Goal: Task Accomplishment & Management: Manage account settings

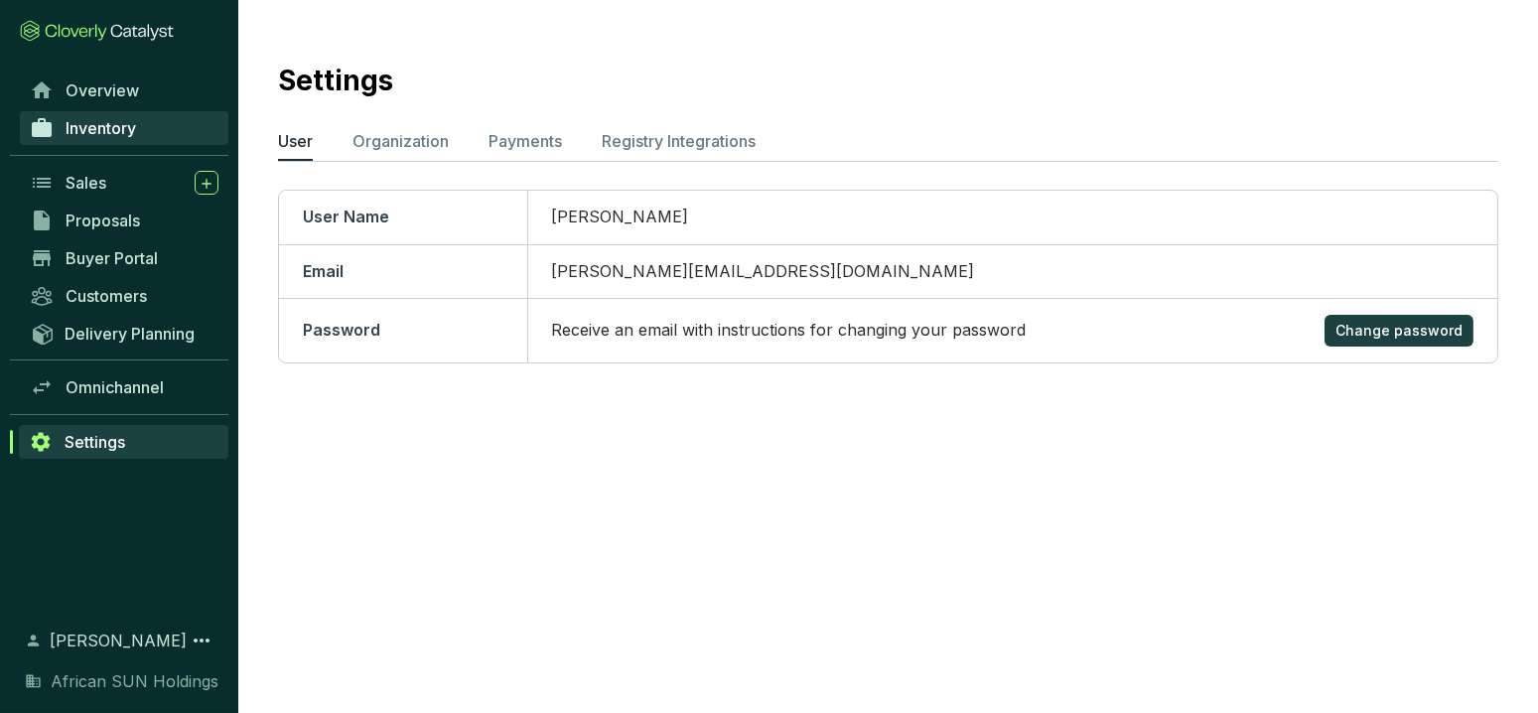
click at [125, 119] on span "Inventory" at bounding box center [101, 128] width 70 height 20
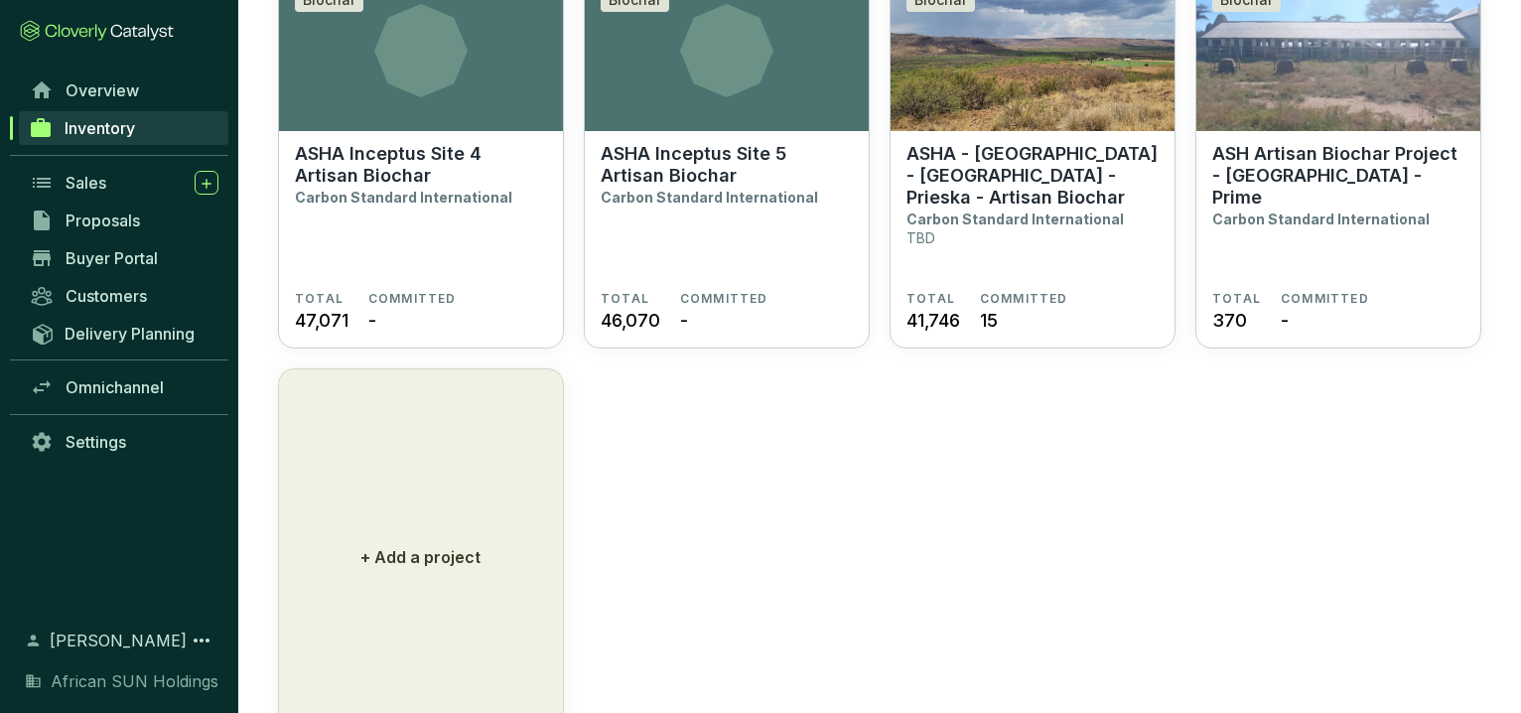
scroll to position [1269, 0]
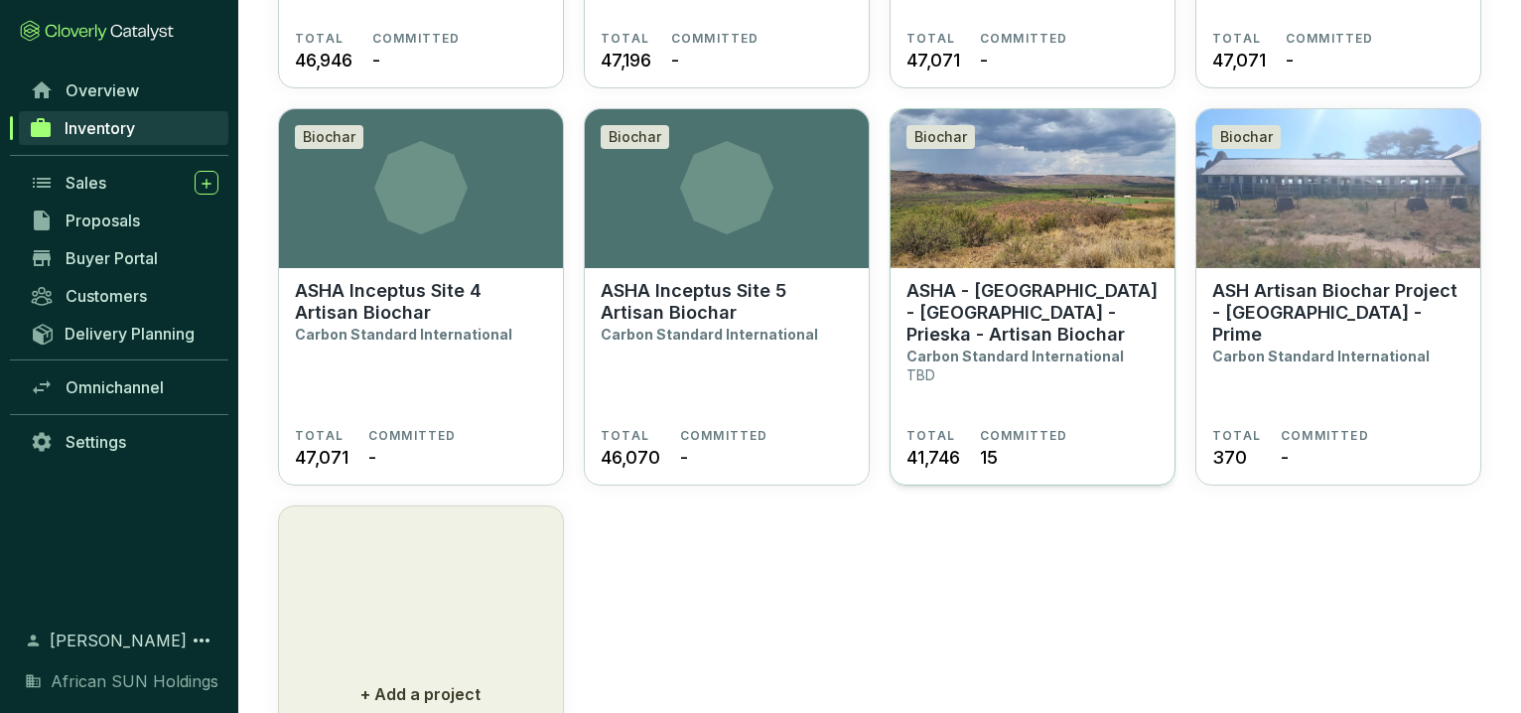
click at [1033, 300] on p "ASHA - [GEOGRAPHIC_DATA] - [GEOGRAPHIC_DATA] - Prieska - Artisan Biochar" at bounding box center [1033, 313] width 252 height 66
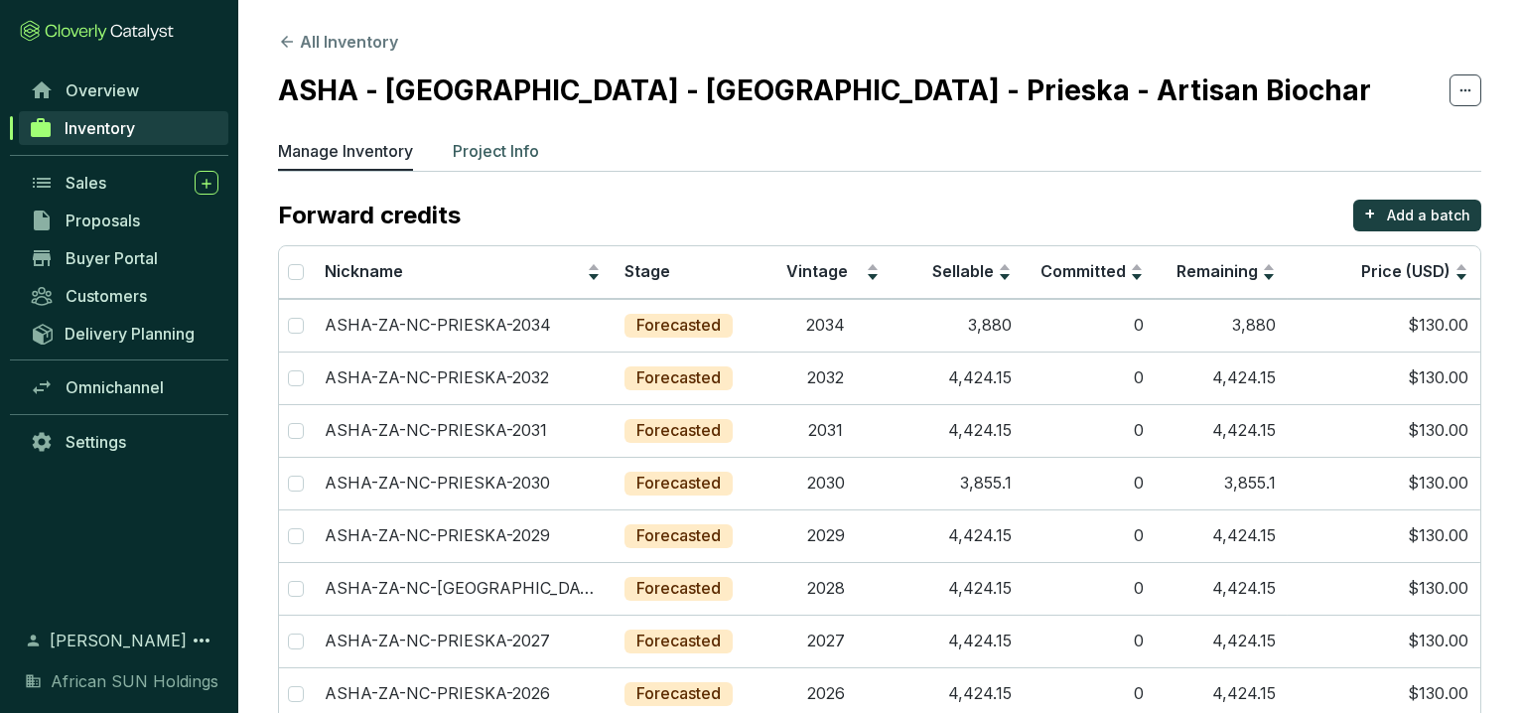
click at [511, 144] on p "Project Info" at bounding box center [496, 151] width 86 height 24
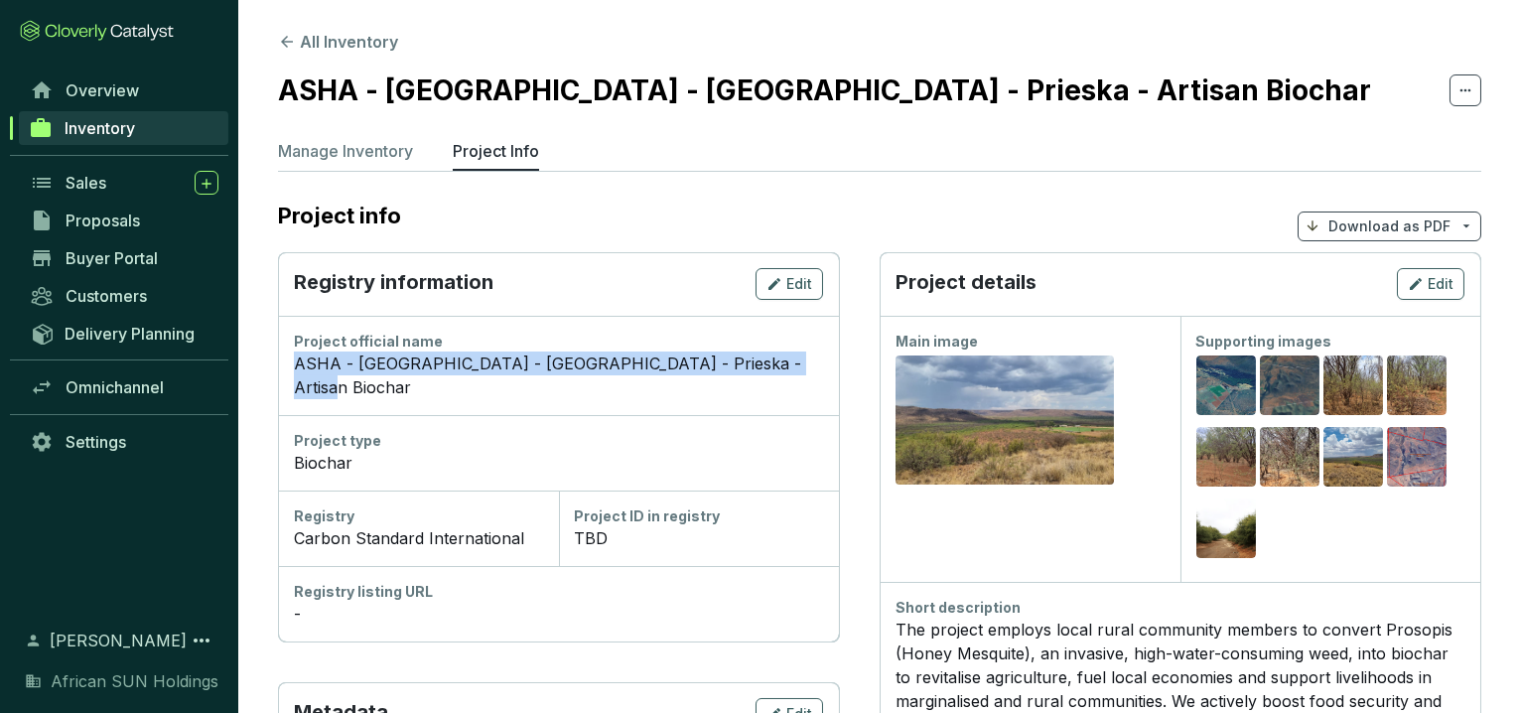
drag, startPoint x: 786, startPoint y: 365, endPoint x: 287, endPoint y: 359, distance: 499.5
click at [287, 359] on div "Project official name ASHA - South Africa - Northern Cape - Prieska - Artisan B…" at bounding box center [558, 365] width 561 height 99
copy div "ASHA - [GEOGRAPHIC_DATA] - [GEOGRAPHIC_DATA] - Prieska - Artisan Biochar"
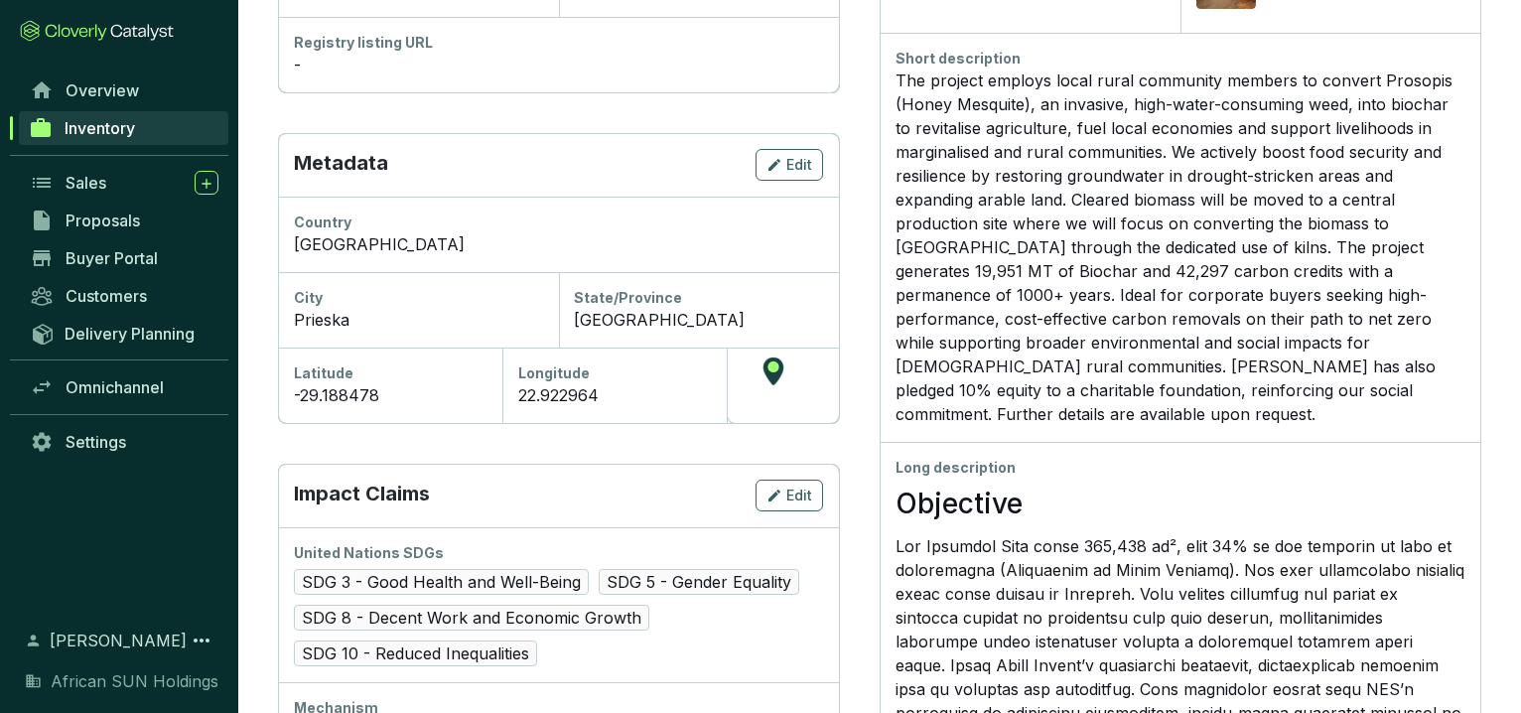
scroll to position [551, 0]
drag, startPoint x: 299, startPoint y: 366, endPoint x: 369, endPoint y: 367, distance: 70.5
click at [369, 381] on div "-29.188478" at bounding box center [390, 393] width 193 height 24
drag, startPoint x: 382, startPoint y: 368, endPoint x: 292, endPoint y: 358, distance: 90.9
click at [292, 358] on div "Latitude -29.188478" at bounding box center [390, 383] width 224 height 75
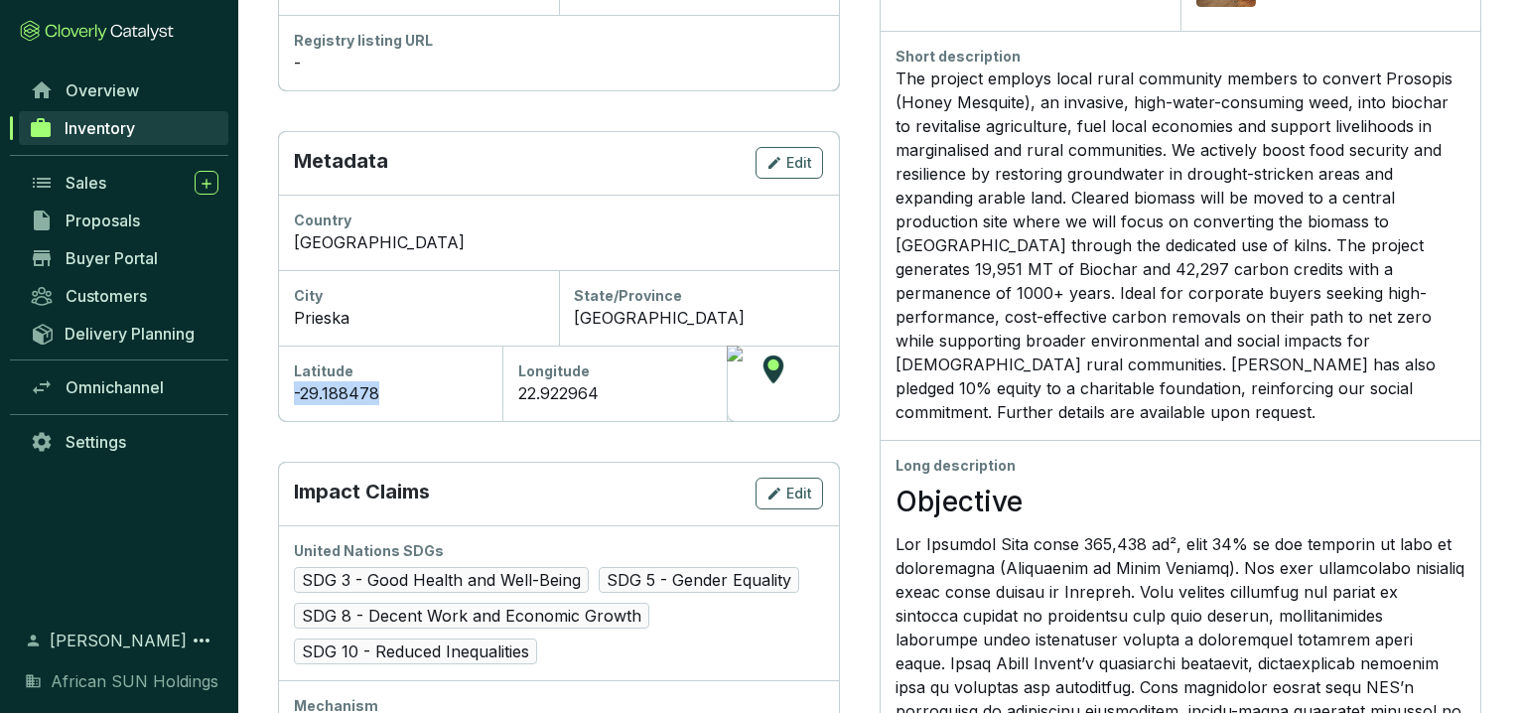
copy div "-29.188478"
drag, startPoint x: 574, startPoint y: 352, endPoint x: 508, endPoint y: 375, distance: 69.7
click at [508, 375] on div "Longitude 22.922964" at bounding box center [614, 383] width 224 height 75
copy div "22.922964"
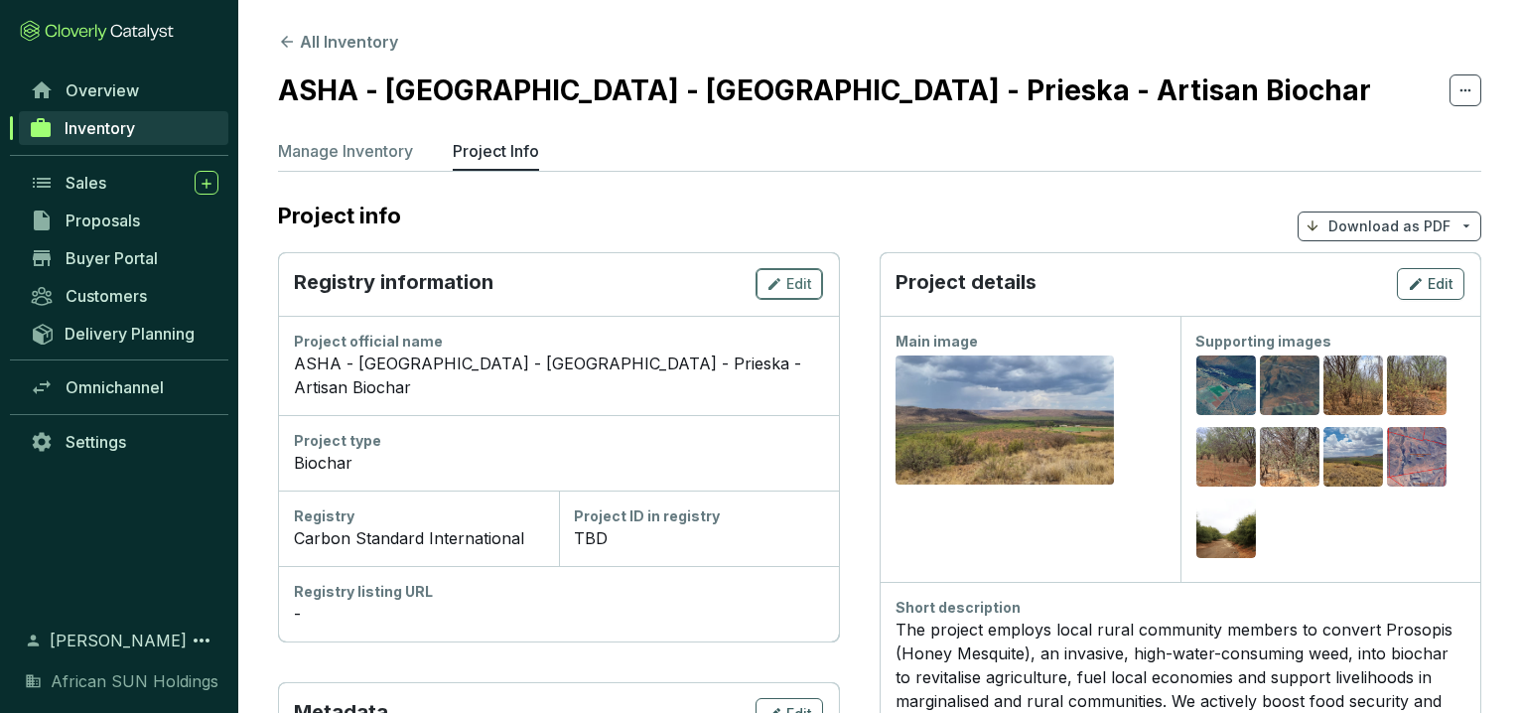
click at [785, 283] on div "Edit" at bounding box center [790, 284] width 46 height 24
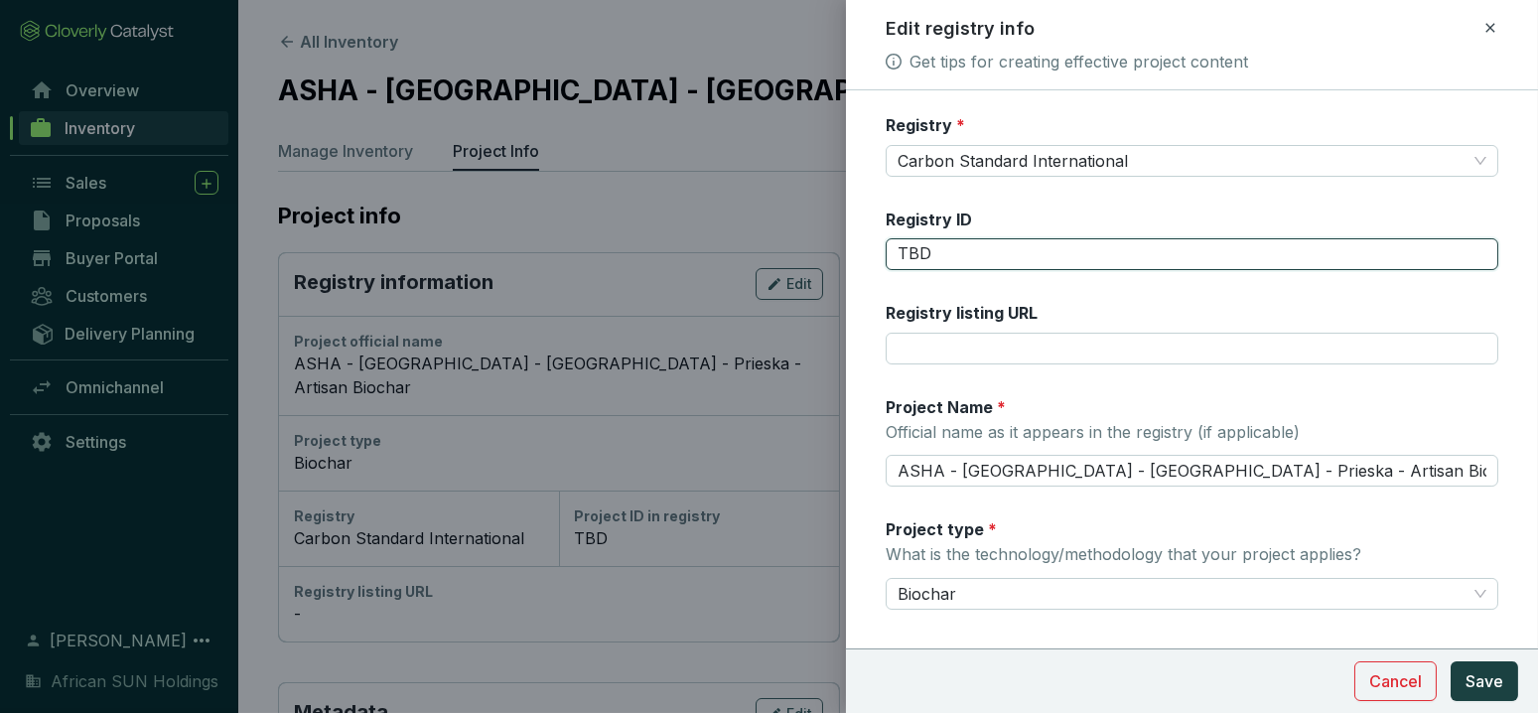
drag, startPoint x: 936, startPoint y: 242, endPoint x: 859, endPoint y: 242, distance: 77.4
click at [859, 242] on form "Registry * Carbon Standard International Registry ID TBD Registry listing URL P…" at bounding box center [1192, 421] width 692 height 615
paste input "GSCP1046"
type input "GSCP1046"
click at [1488, 686] on span "Save" at bounding box center [1485, 681] width 38 height 24
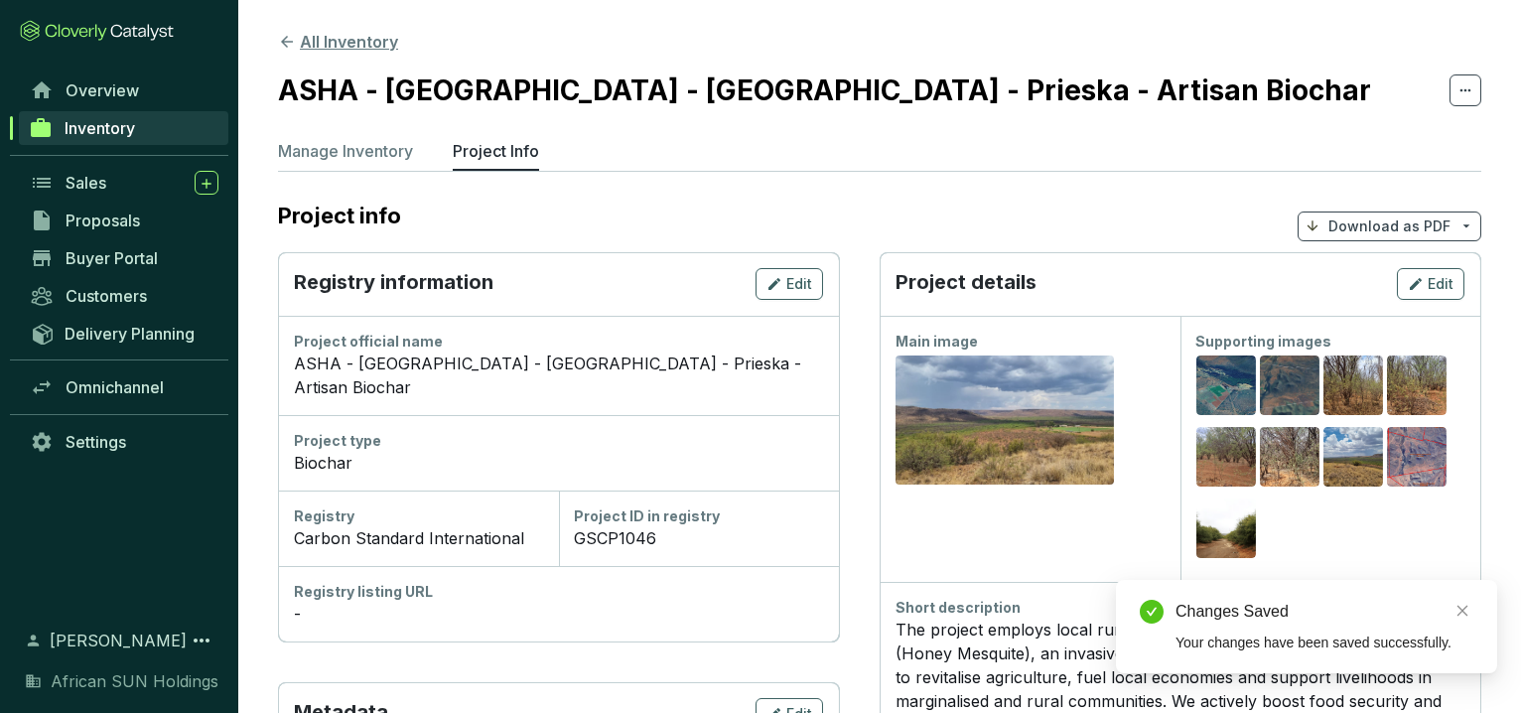
click at [295, 49] on icon at bounding box center [287, 42] width 18 height 18
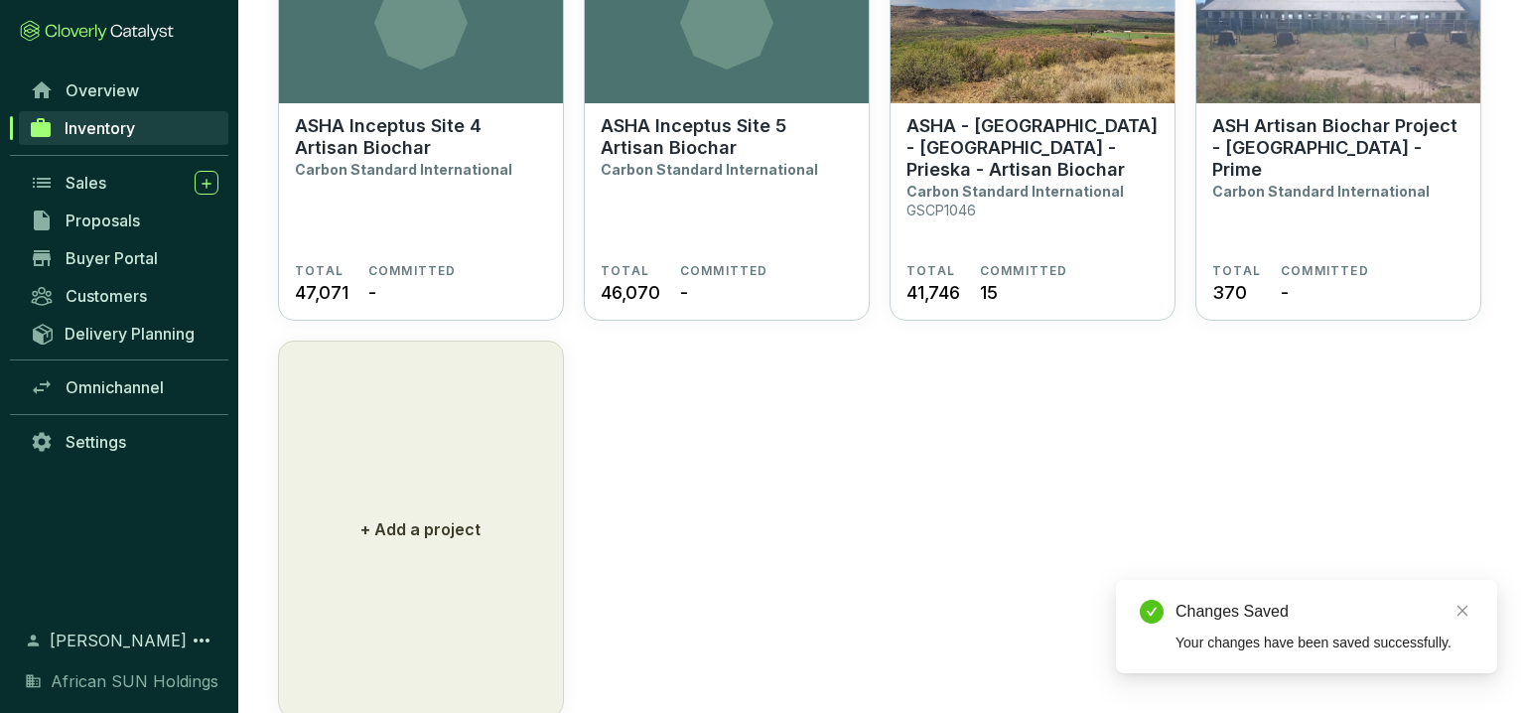
scroll to position [1489, 0]
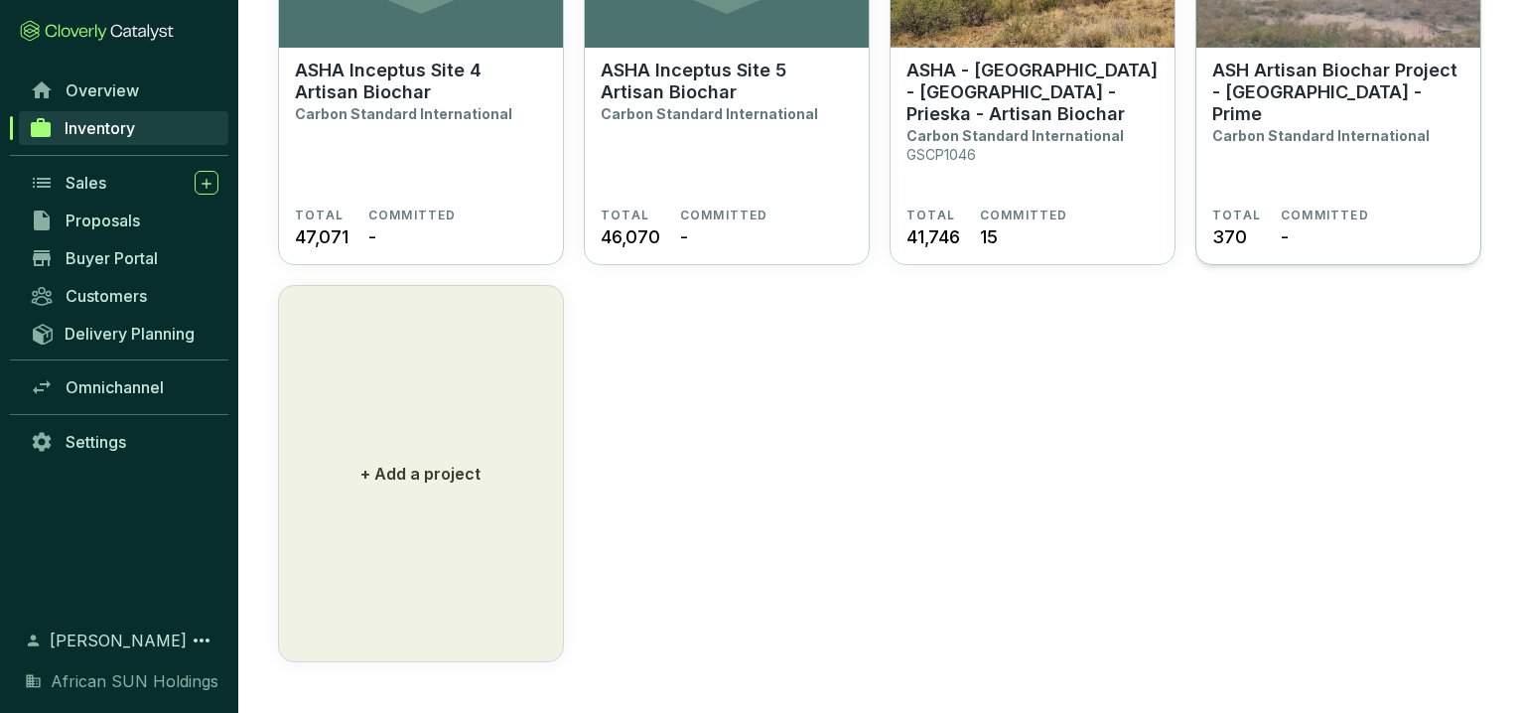
click at [1351, 80] on p "ASH Artisan Biochar Project - Namibia - Prime" at bounding box center [1338, 93] width 252 height 66
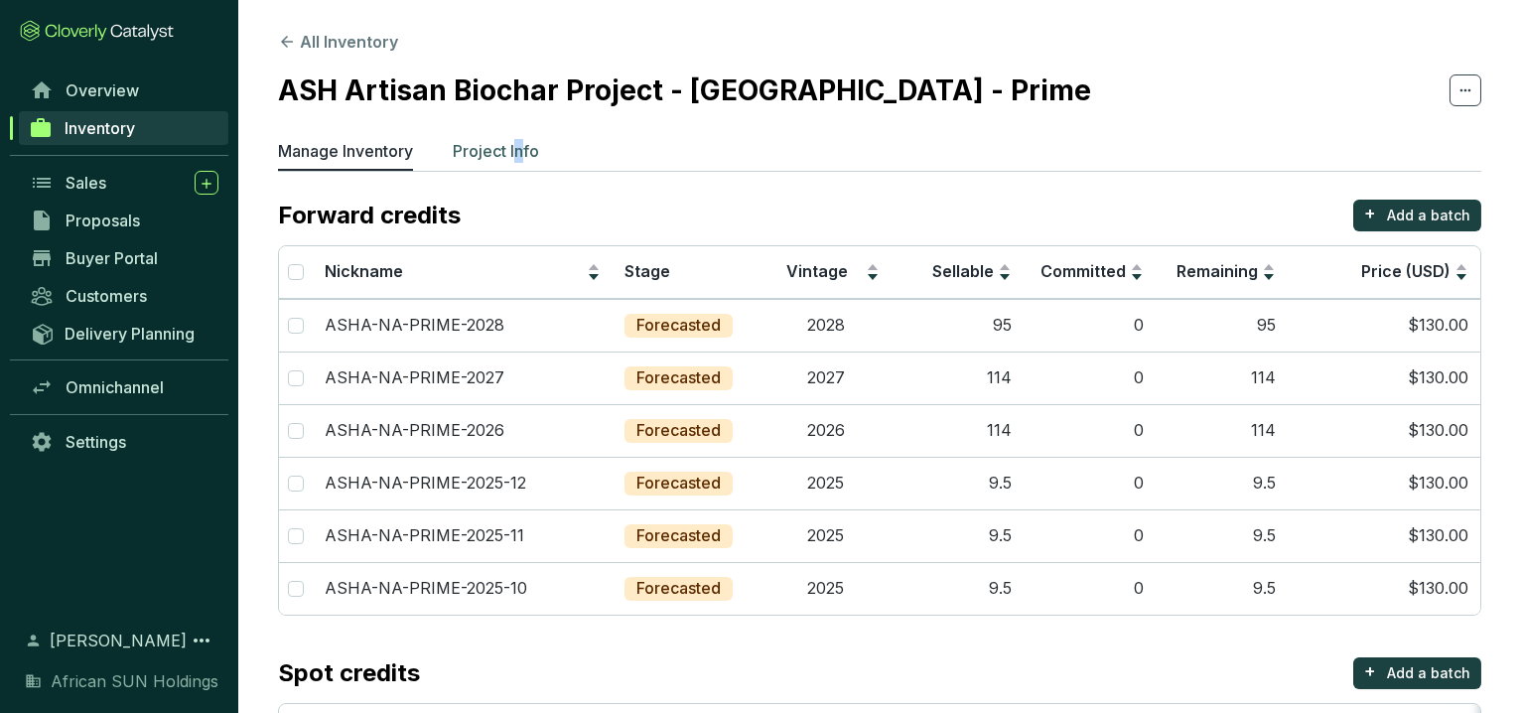
click at [521, 153] on p "Project Info" at bounding box center [496, 151] width 86 height 24
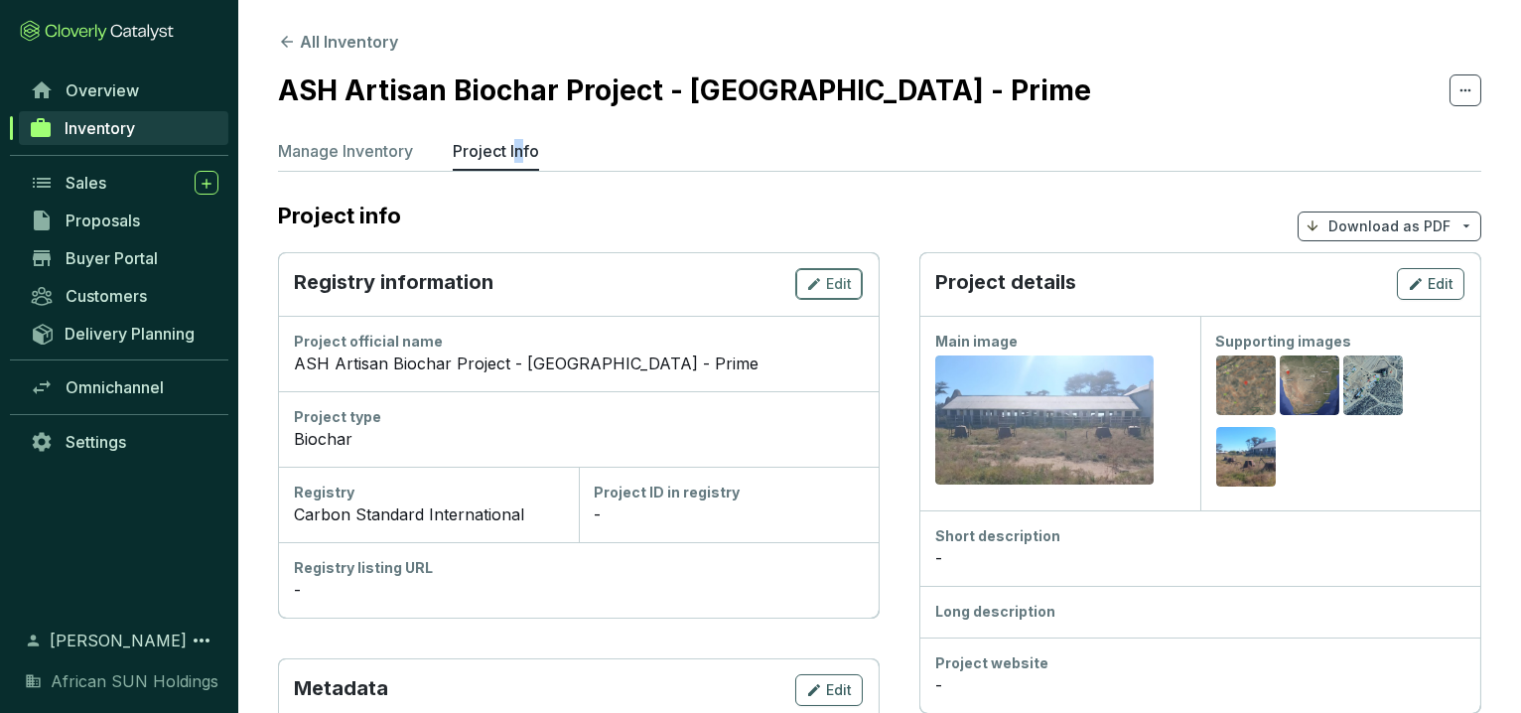
click at [841, 287] on span "Edit" at bounding box center [839, 284] width 26 height 20
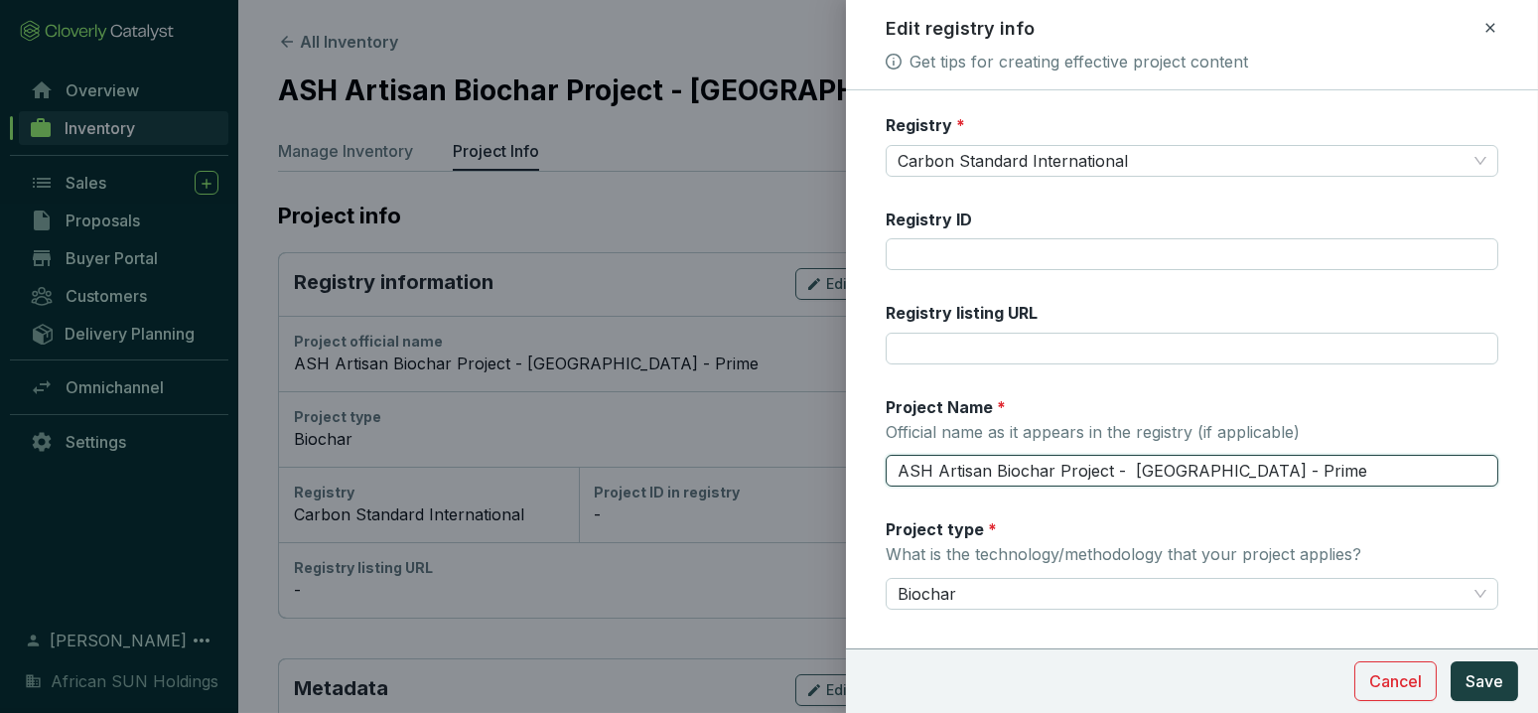
click at [926, 469] on input "ASH Artisan Biochar Project - Namibia - Prime" at bounding box center [1192, 471] width 613 height 32
drag, startPoint x: 1296, startPoint y: 471, endPoint x: 805, endPoint y: 498, distance: 491.3
click at [805, 498] on div "Edit registry info Get tips for creating effective project content Registry * C…" at bounding box center [769, 356] width 1538 height 713
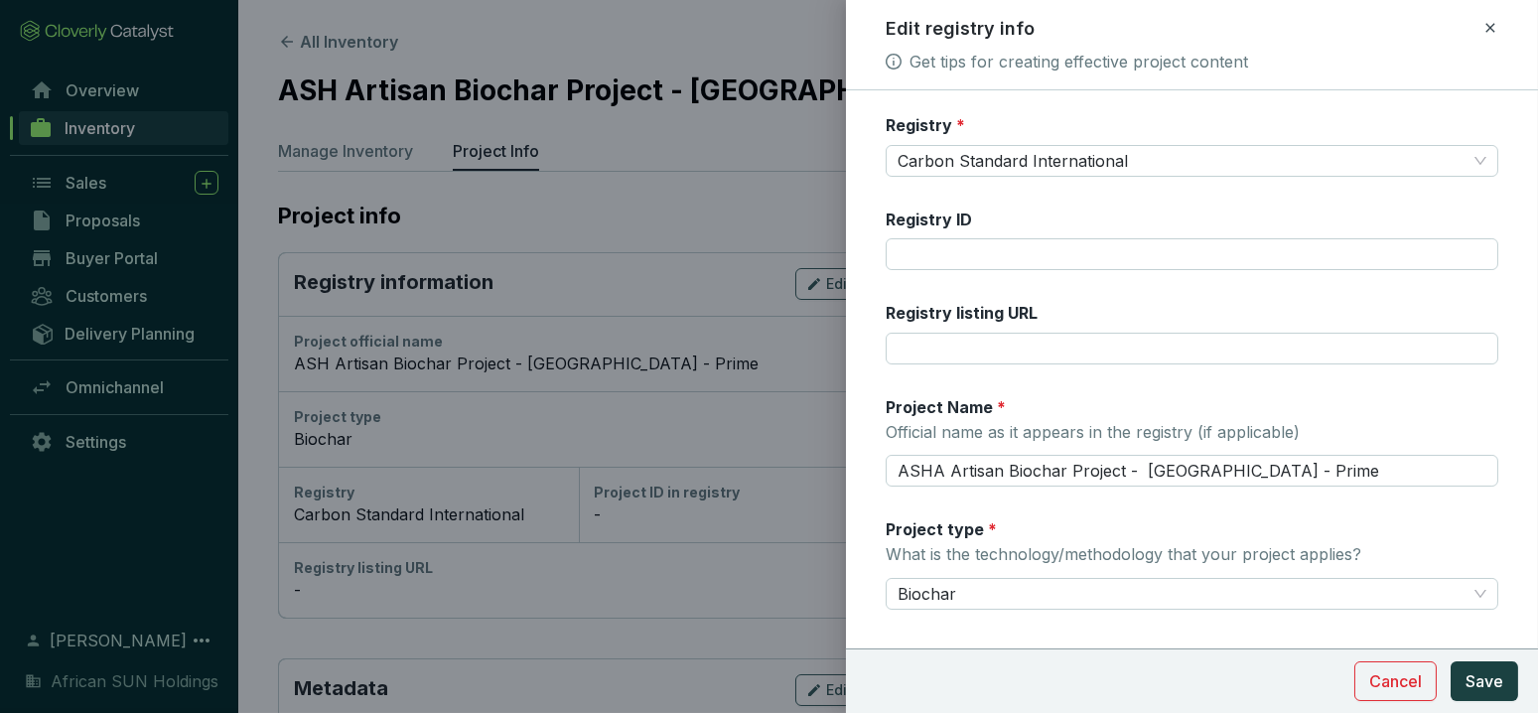
click at [1325, 450] on div "Project Name * Official name as it appears in the registry (if applicable) ASHA…" at bounding box center [1192, 441] width 613 height 91
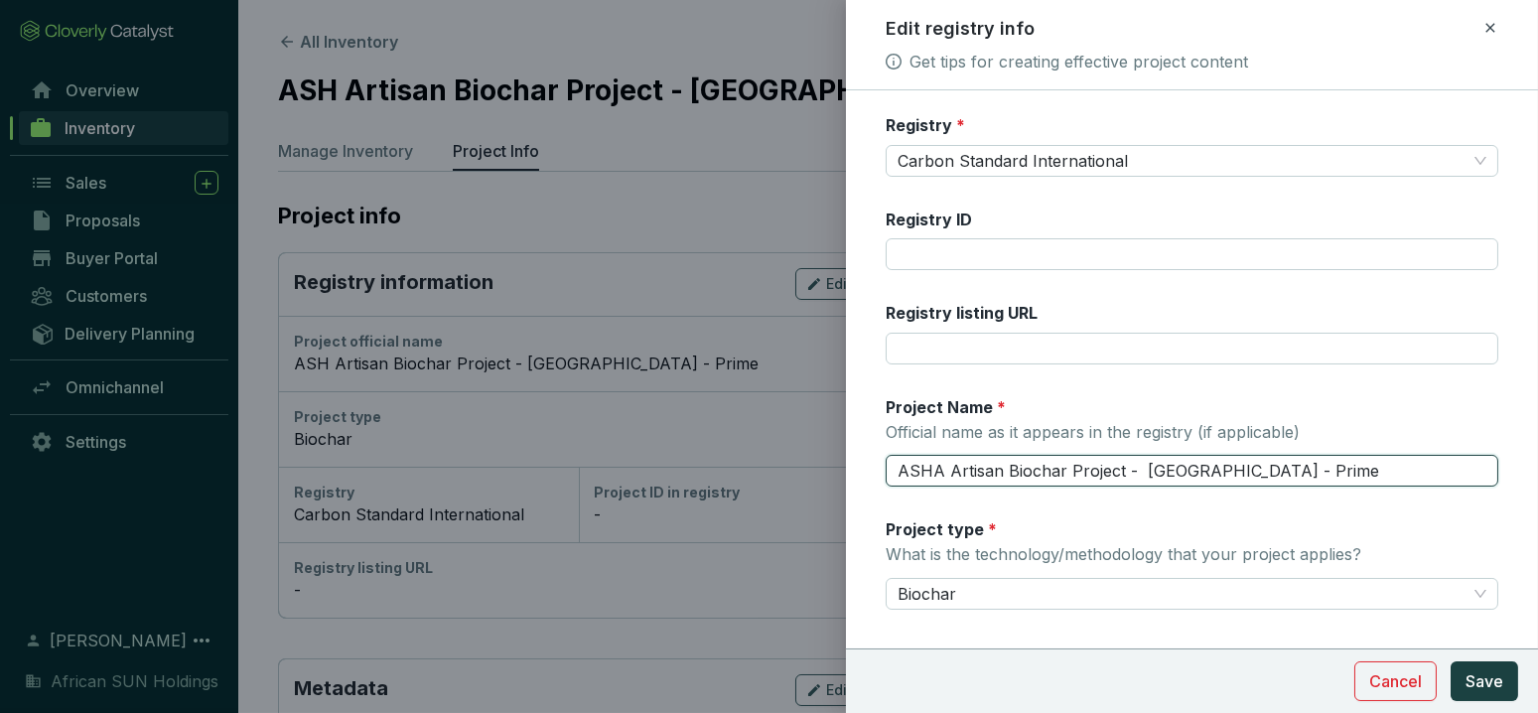
drag, startPoint x: 1326, startPoint y: 466, endPoint x: 893, endPoint y: 449, distance: 433.3
click at [893, 449] on div "Project Name * Official name as it appears in the registry (if applicable) ASHA…" at bounding box center [1192, 441] width 613 height 91
paste input "– Namibia – Prime - Artisan Biochar"
type input "ASHA – Namibia – Prime - Artisan Biochar"
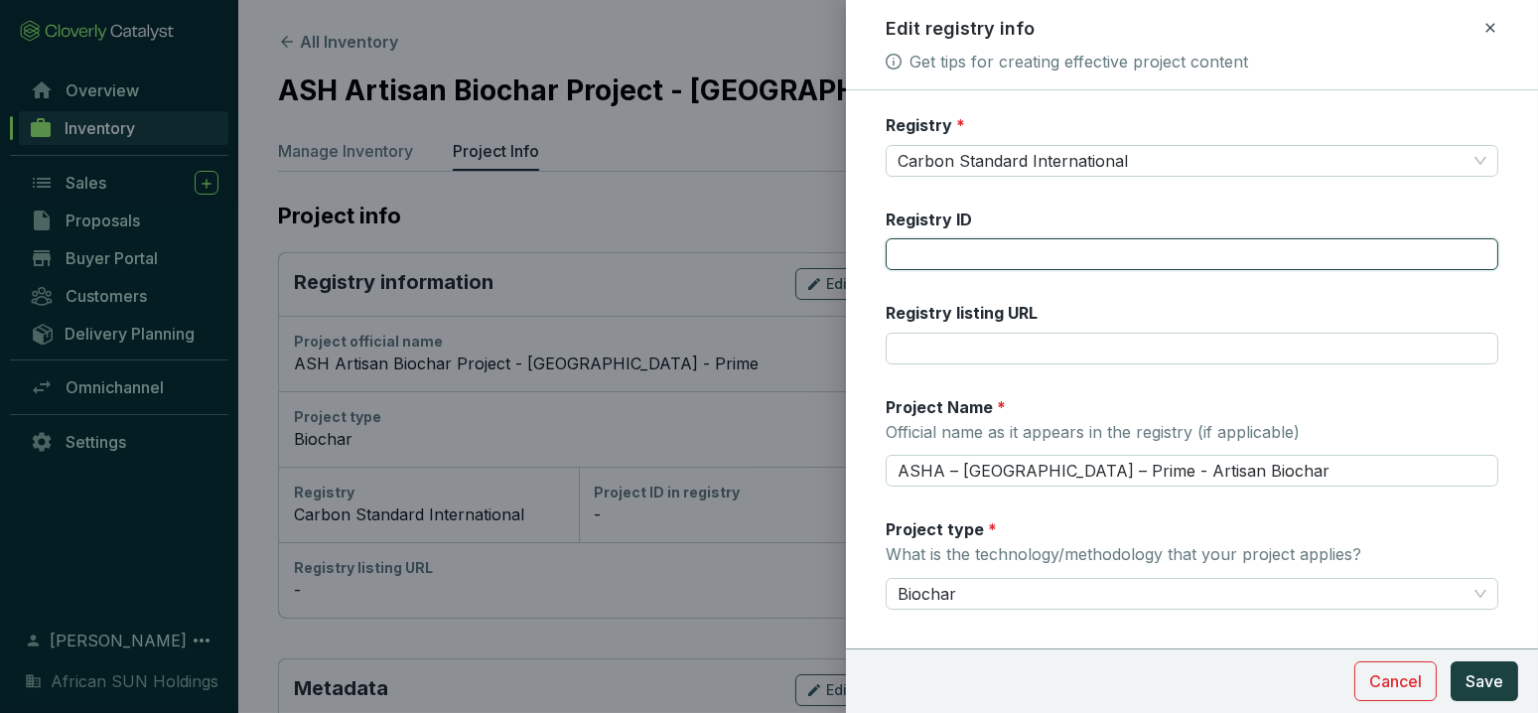
click at [958, 253] on input "Registry ID" at bounding box center [1192, 254] width 613 height 32
paste input "GSCP1147"
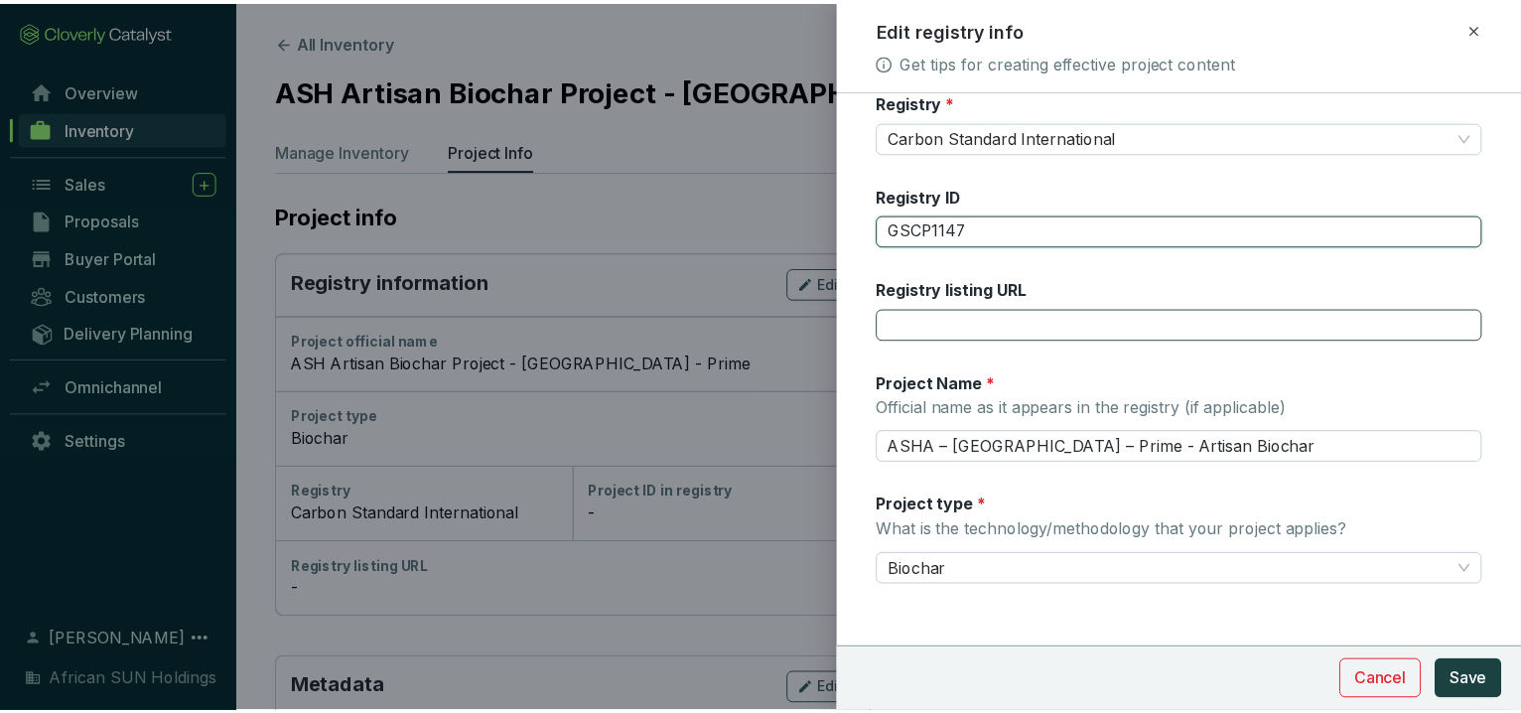
scroll to position [37, 0]
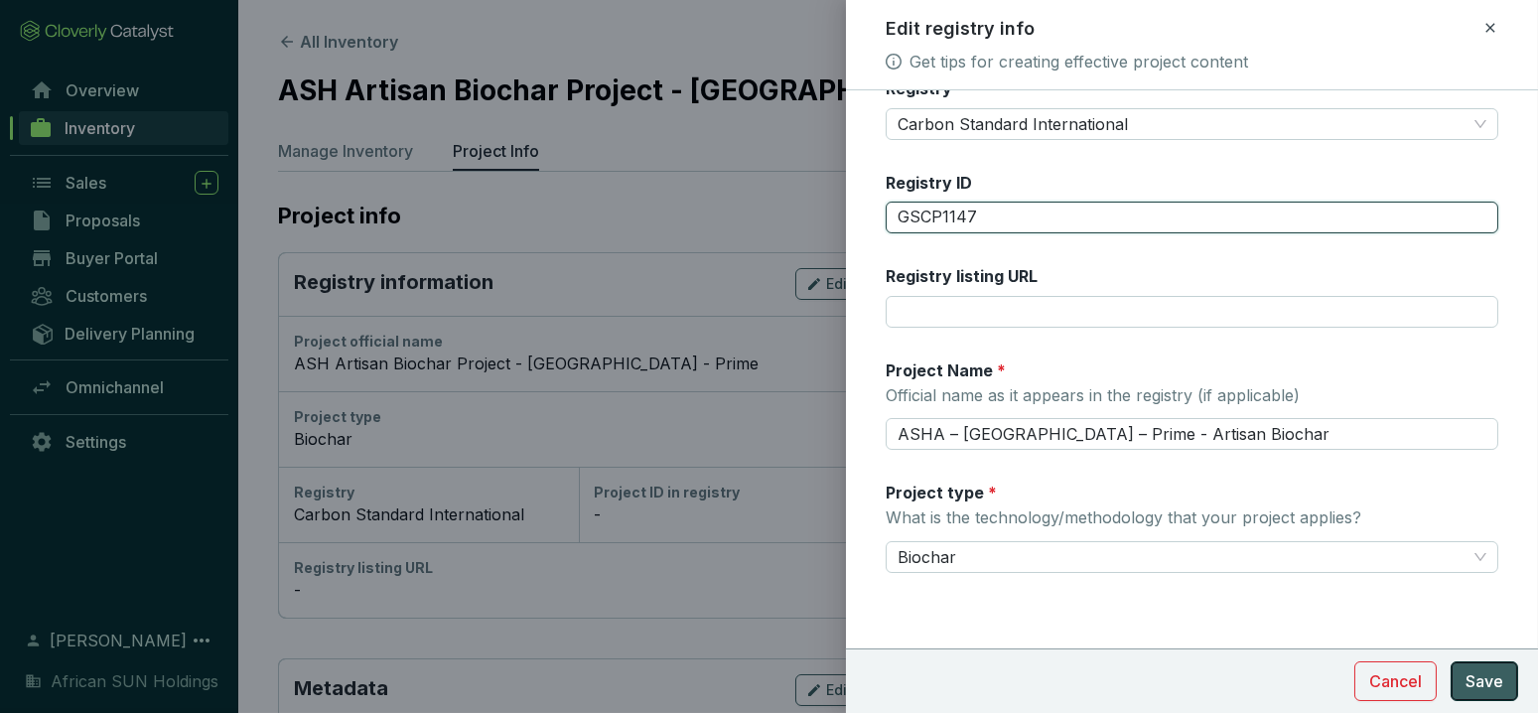
type input "GSCP1147"
click at [1506, 678] on button "Save" at bounding box center [1485, 681] width 68 height 40
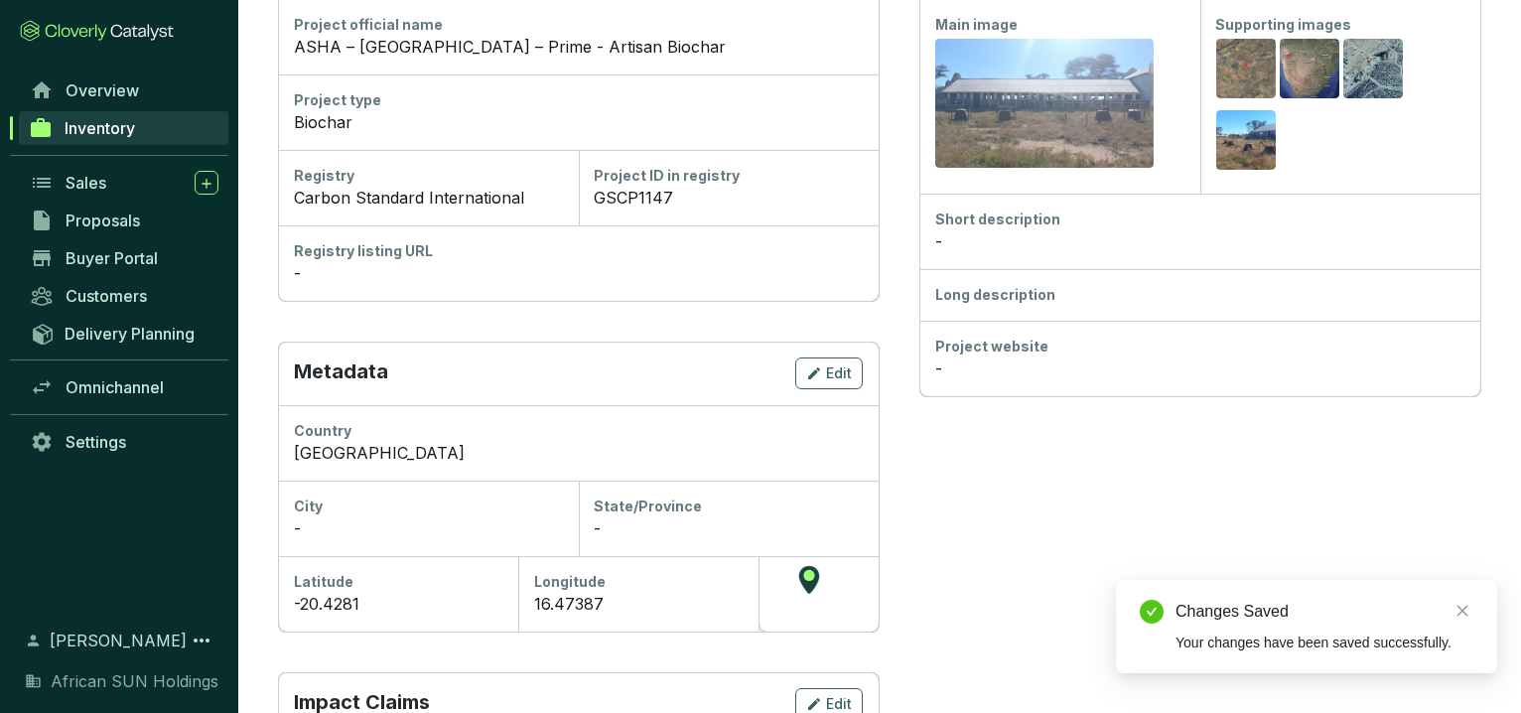
scroll to position [331, 0]
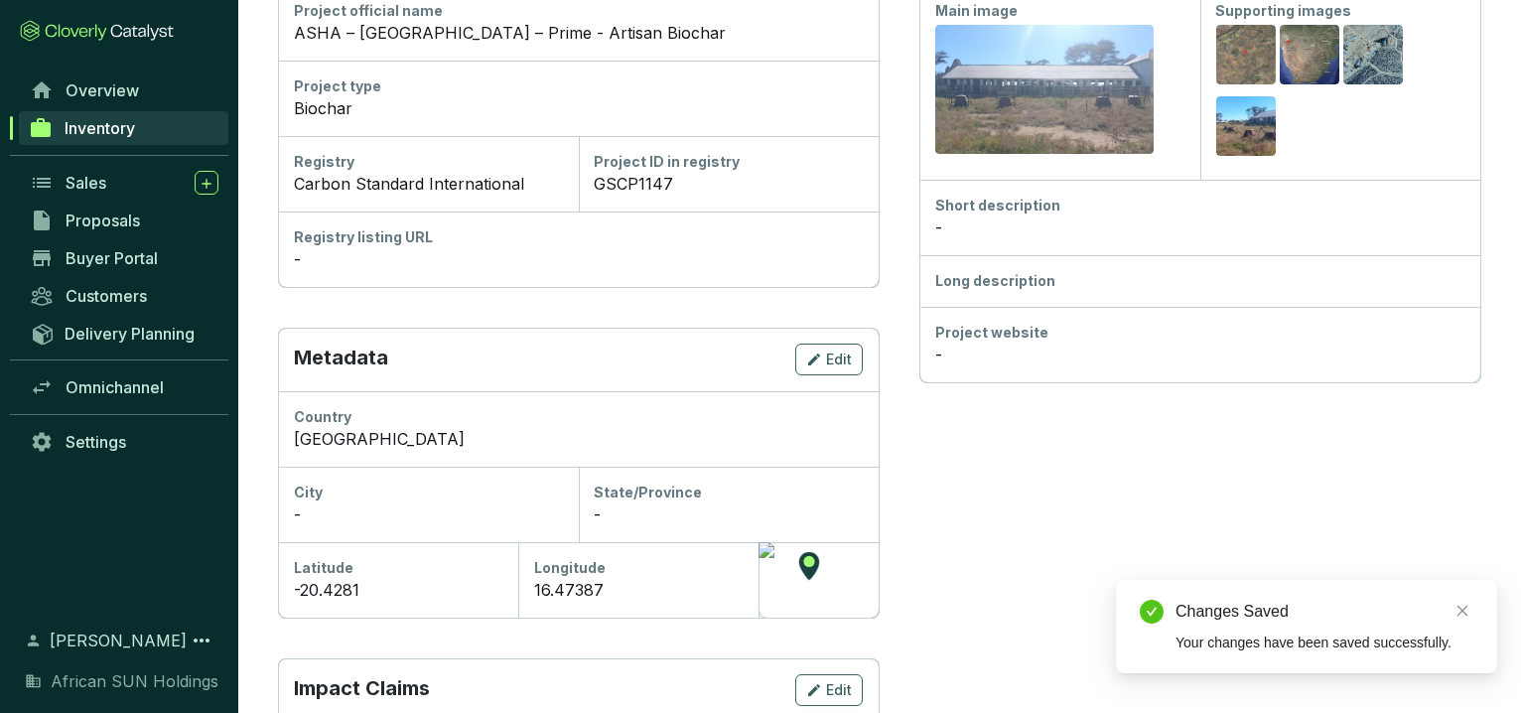
click at [813, 576] on div at bounding box center [819, 579] width 120 height 75
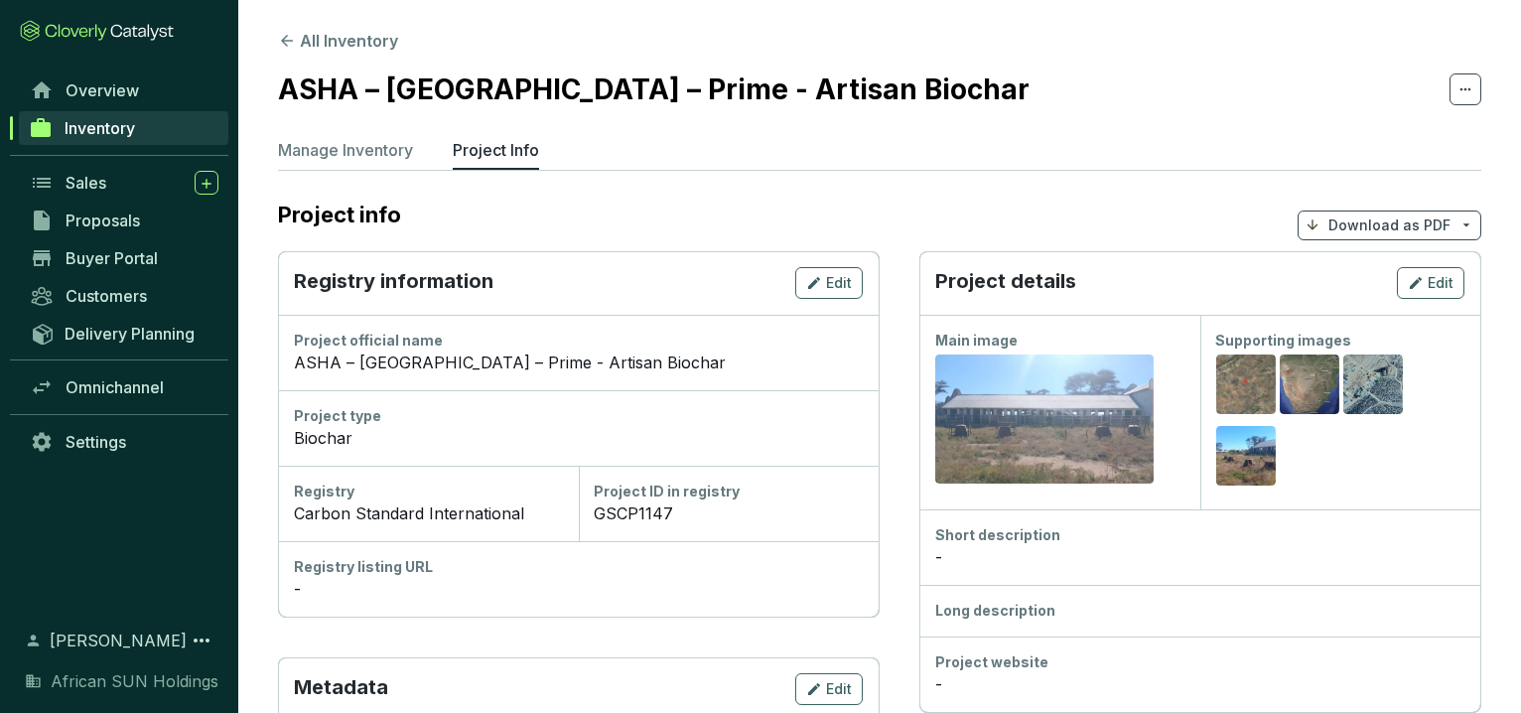
scroll to position [0, 0]
click at [1377, 397] on div "Preview" at bounding box center [1373, 387] width 60 height 64
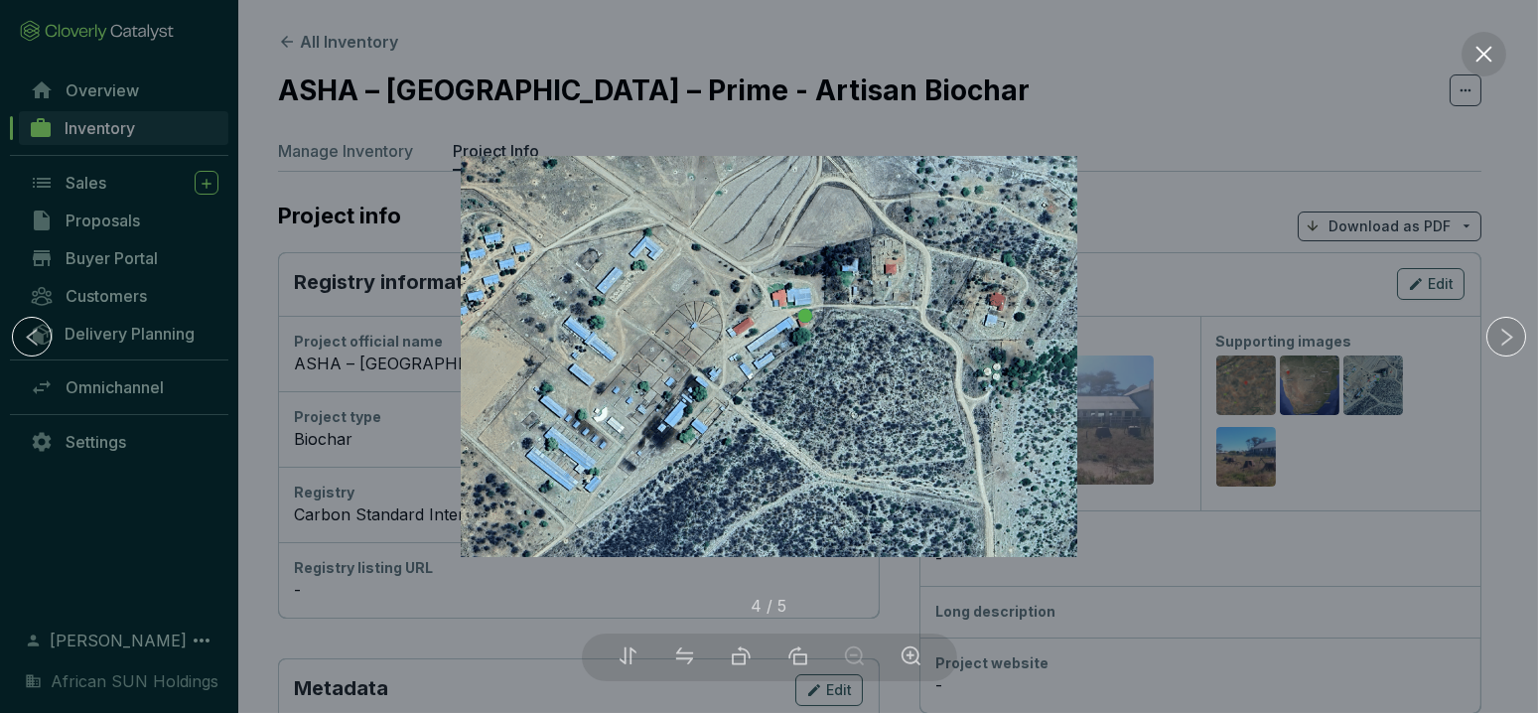
drag, startPoint x: 806, startPoint y: 312, endPoint x: 935, endPoint y: 336, distance: 131.3
click at [806, 313] on img at bounding box center [770, 357] width 618 height 402
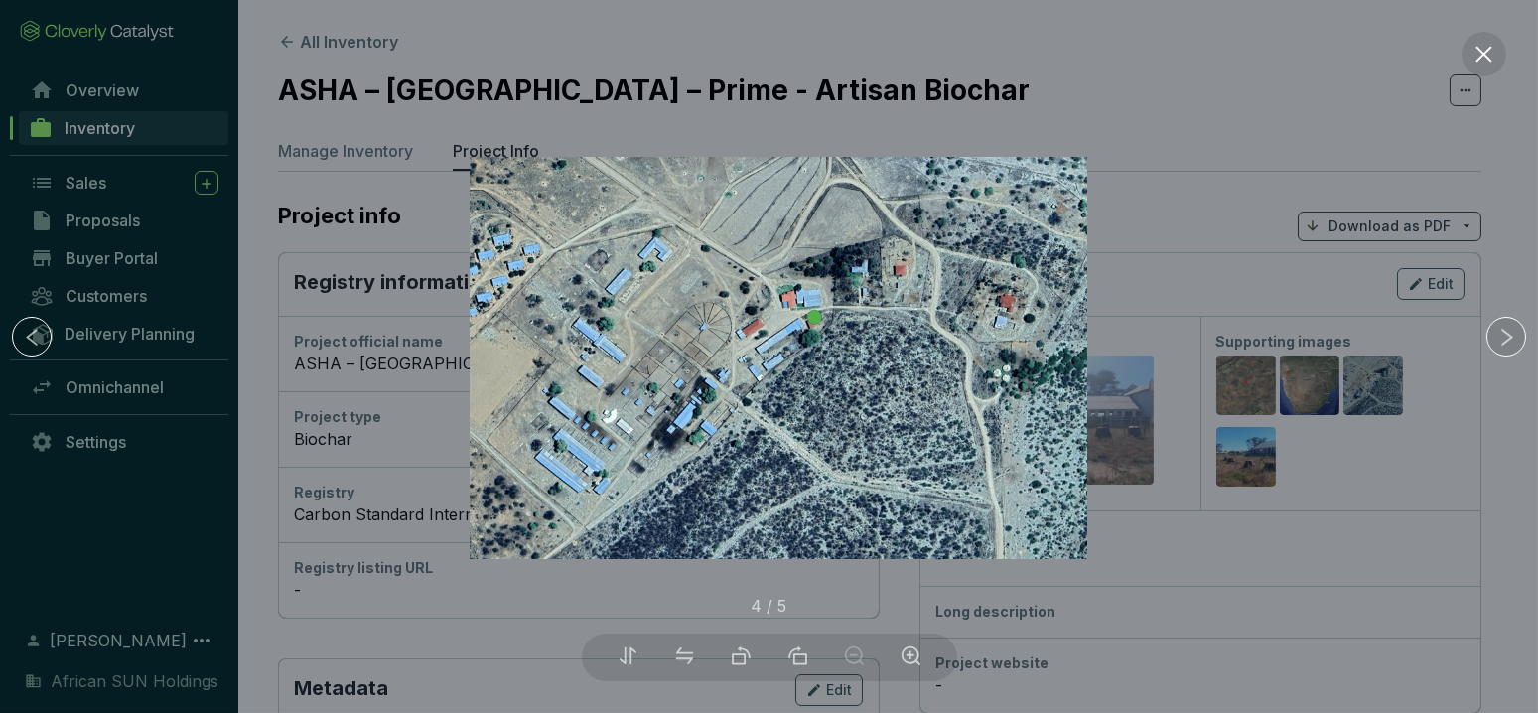
click at [1292, 376] on div at bounding box center [769, 356] width 1538 height 713
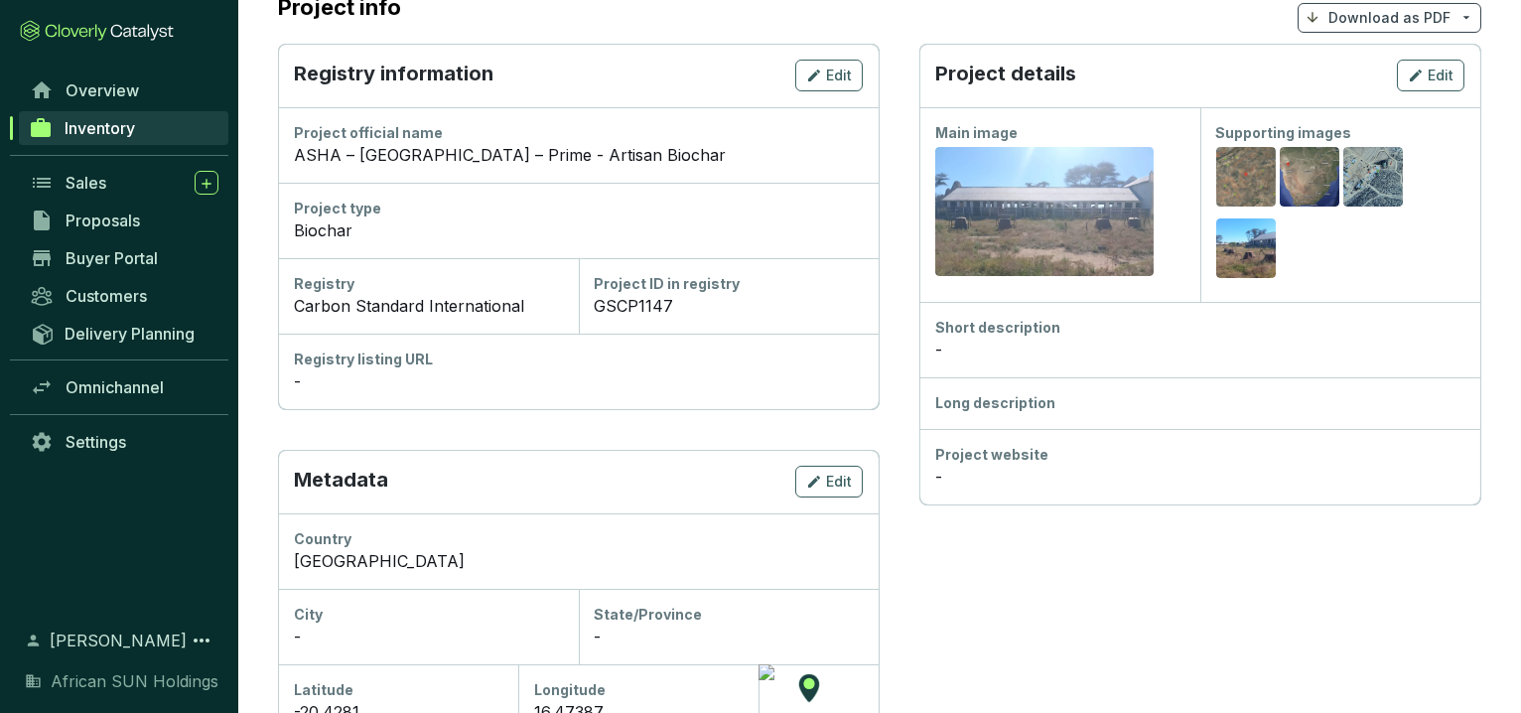
scroll to position [551, 0]
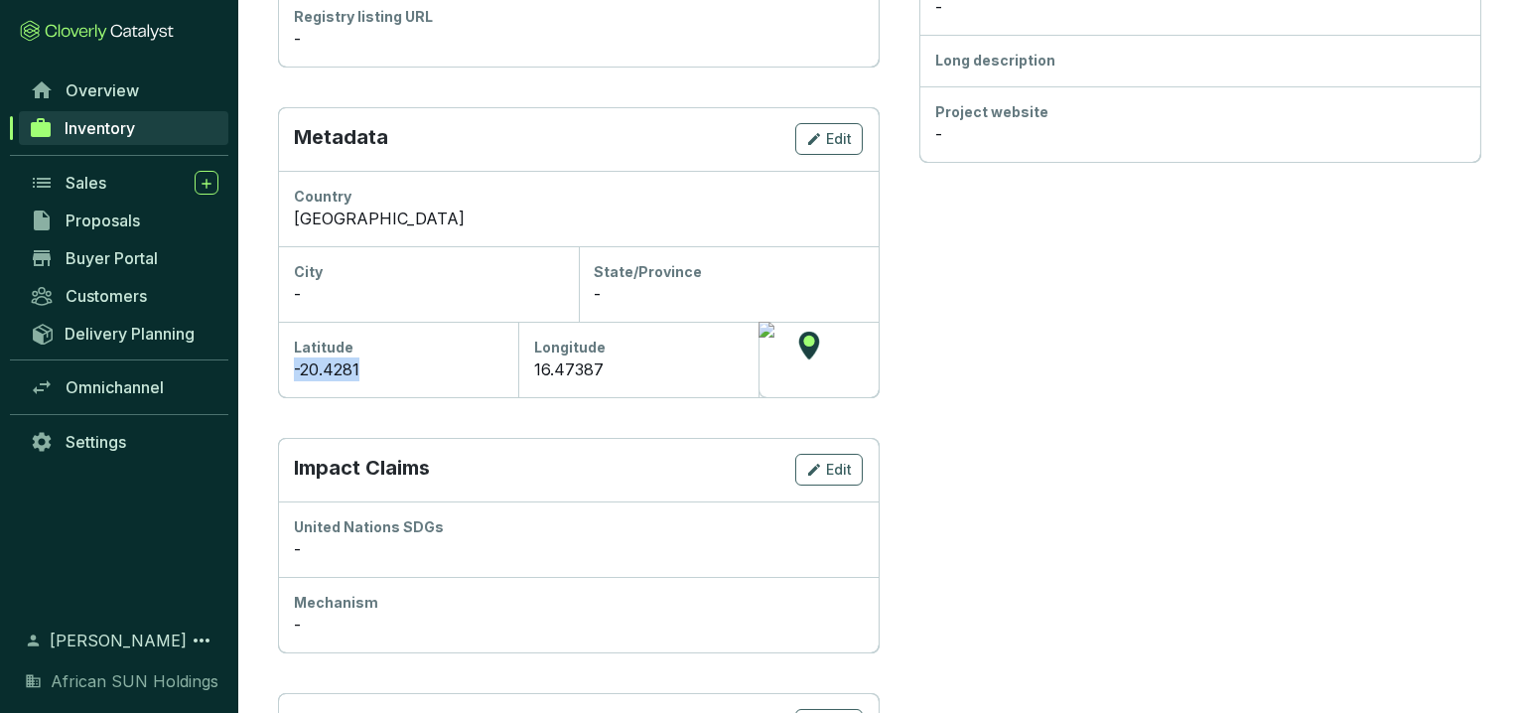
drag, startPoint x: 364, startPoint y: 356, endPoint x: 296, endPoint y: 373, distance: 70.6
click at [296, 373] on div "-20.4281" at bounding box center [398, 369] width 209 height 24
copy div "-20.4281"
drag, startPoint x: 607, startPoint y: 366, endPoint x: 529, endPoint y: 374, distance: 77.9
click at [529, 374] on div "Longitude 16.47387" at bounding box center [638, 359] width 240 height 75
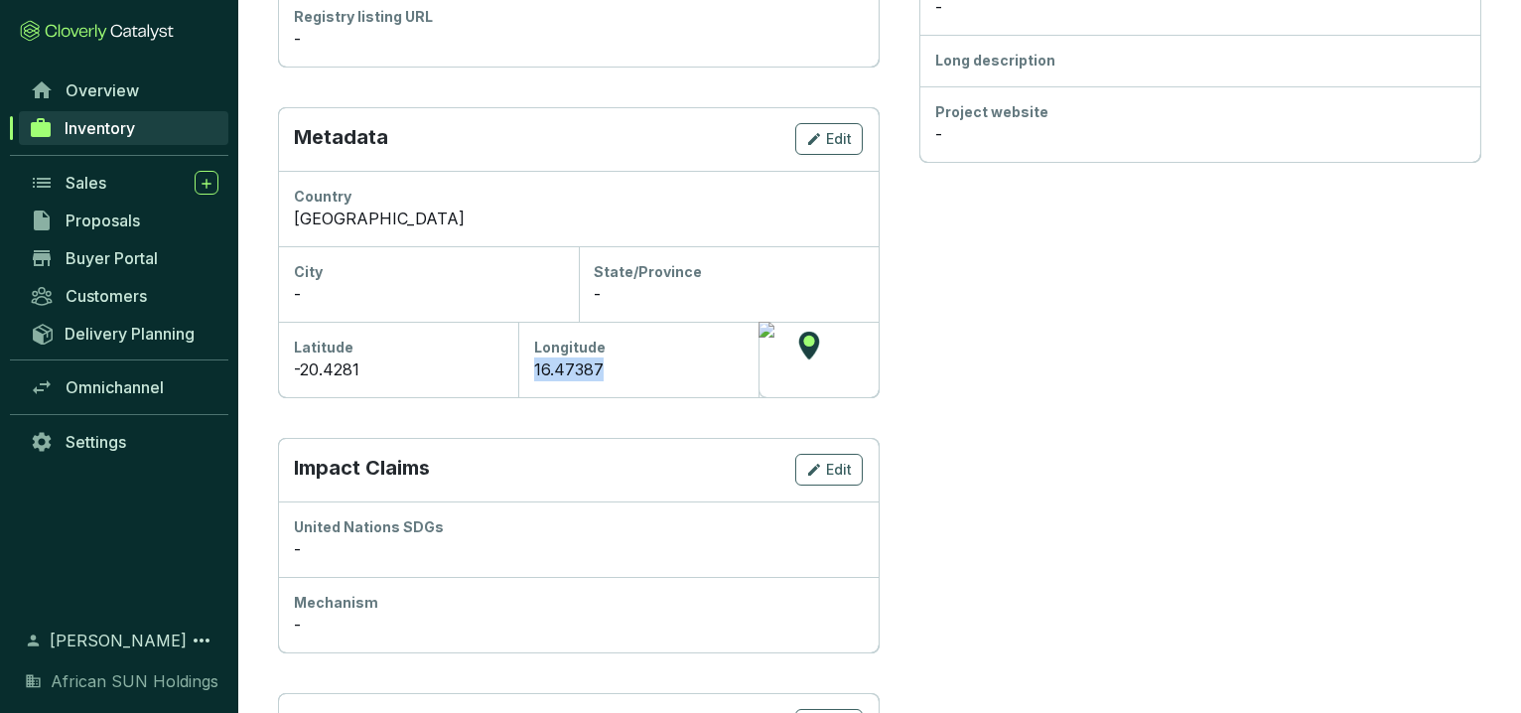
copy div "16.47387"
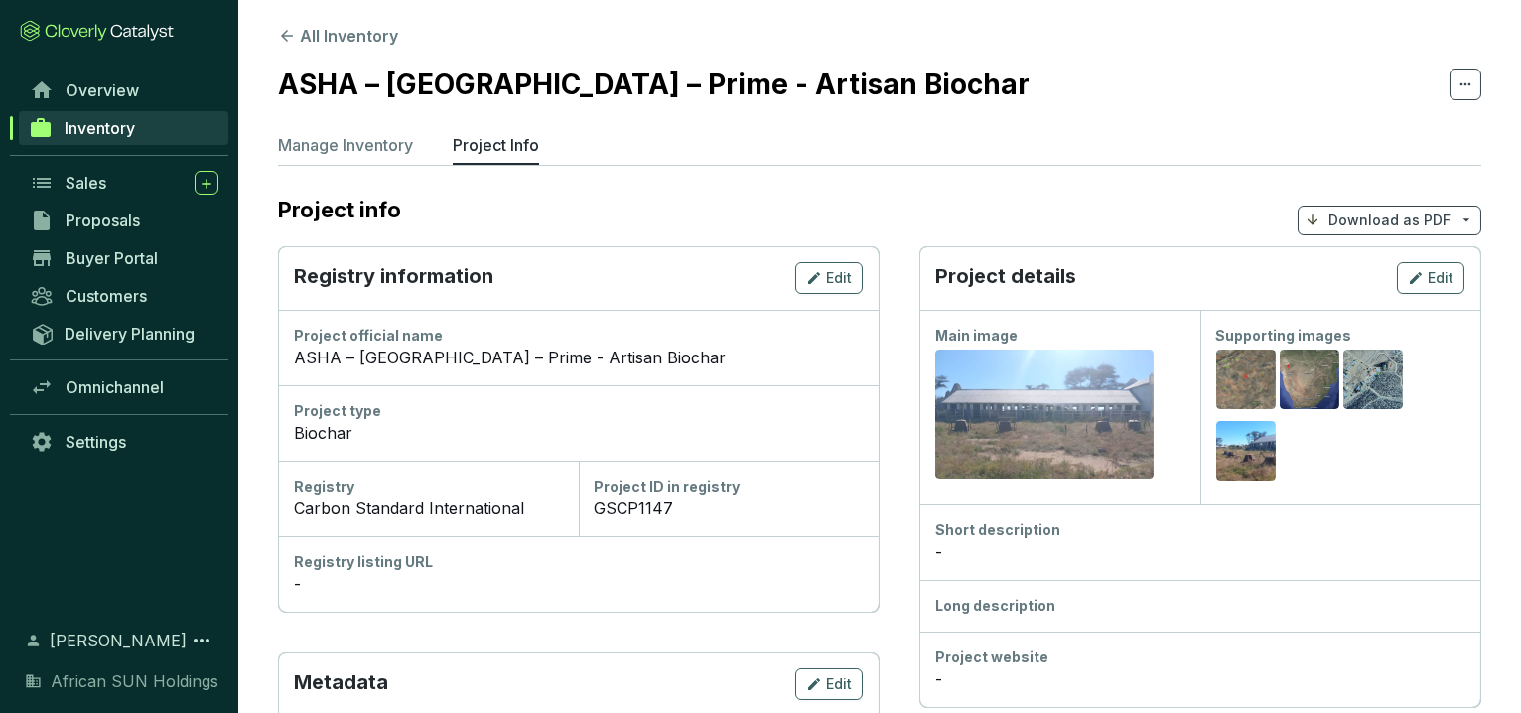
scroll to position [0, 0]
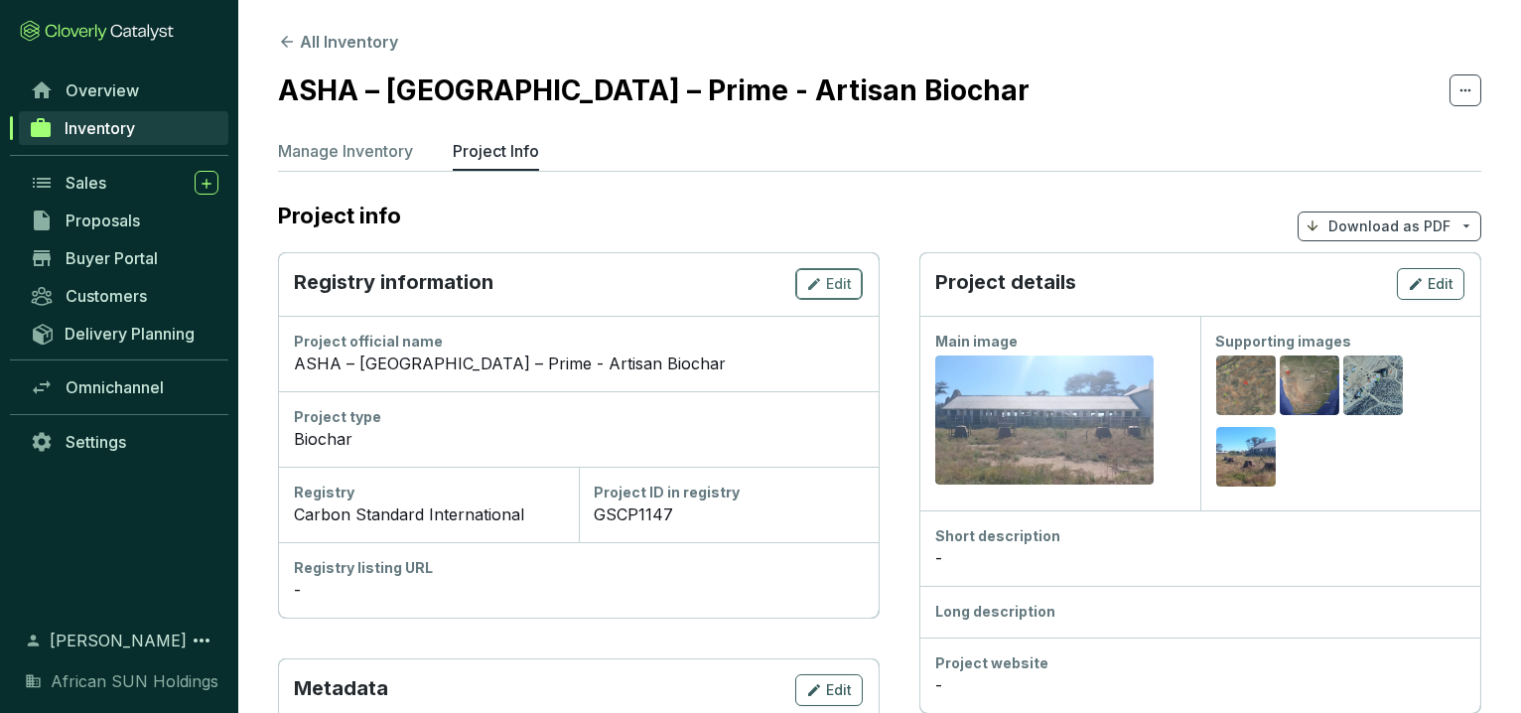
click at [850, 274] on span "Edit" at bounding box center [839, 284] width 26 height 20
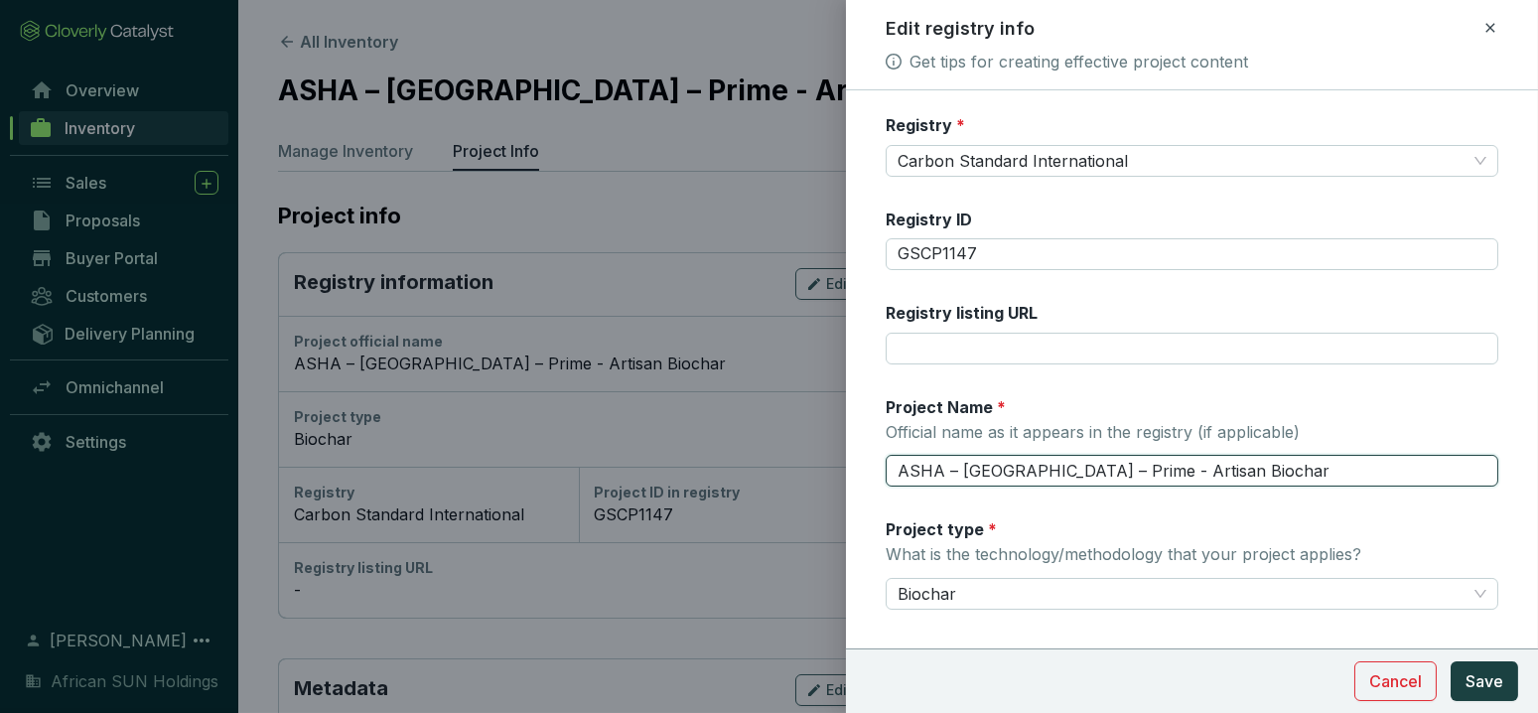
drag, startPoint x: 1258, startPoint y: 475, endPoint x: 411, endPoint y: 484, distance: 847.0
click at [411, 484] on div "Edit registry info Get tips for creating effective project content Registry * C…" at bounding box center [769, 356] width 1538 height 713
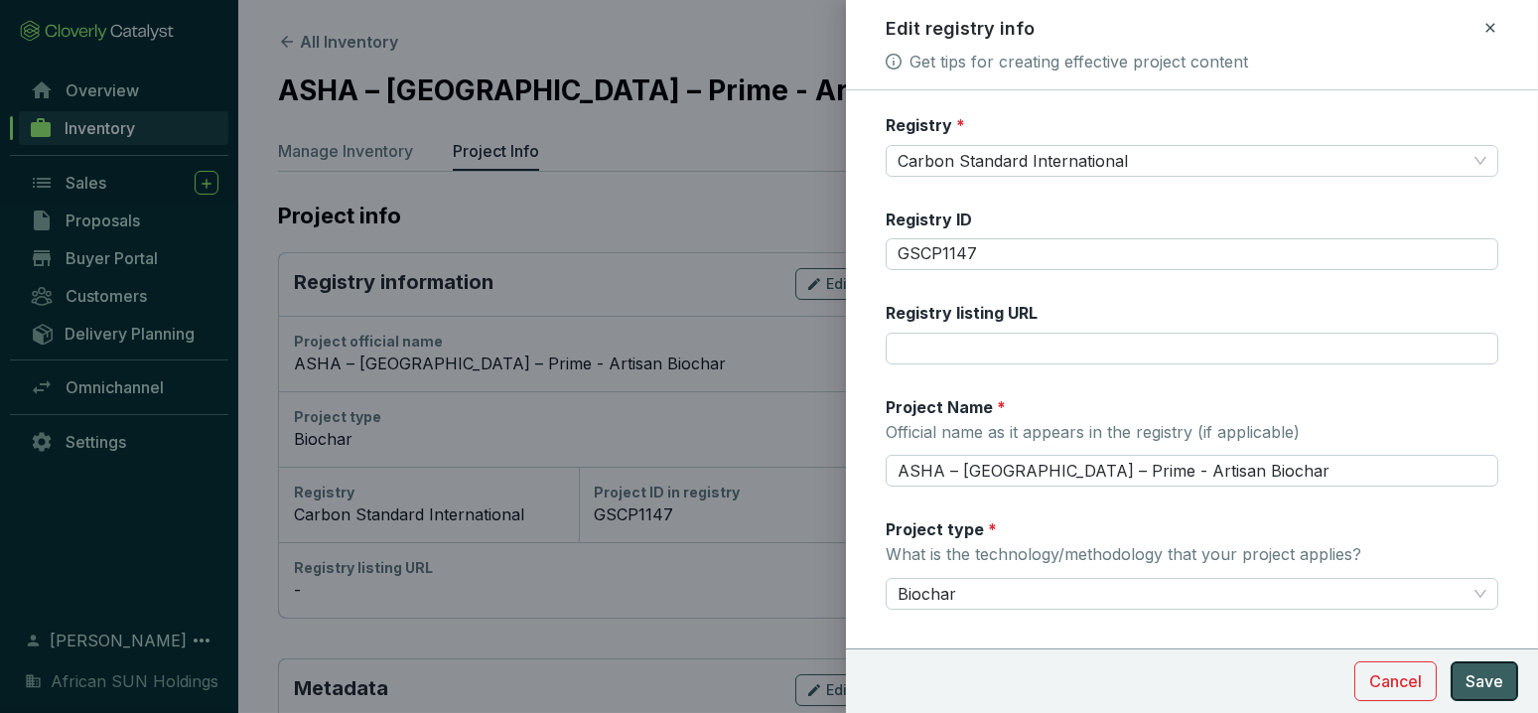
click at [1476, 680] on span "Save" at bounding box center [1485, 681] width 38 height 24
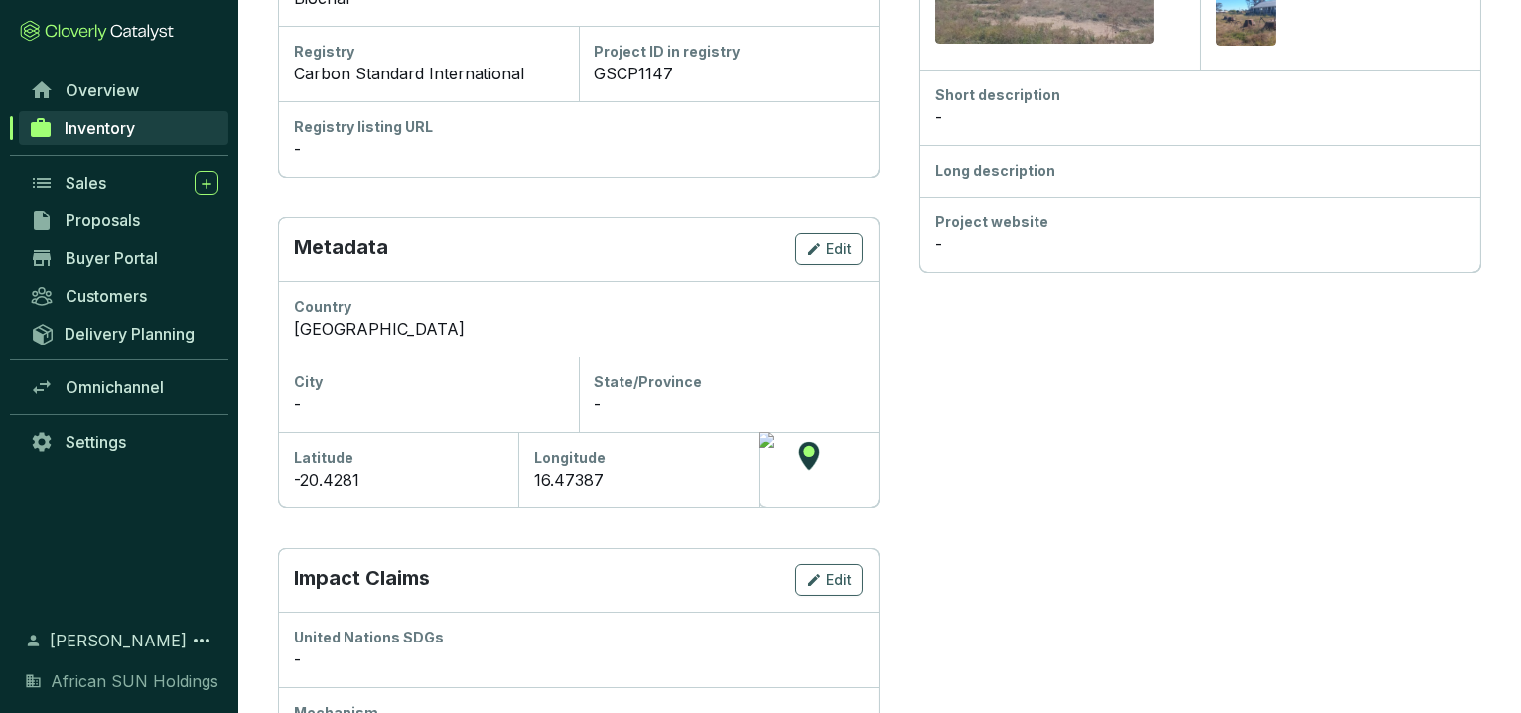
scroll to position [331, 0]
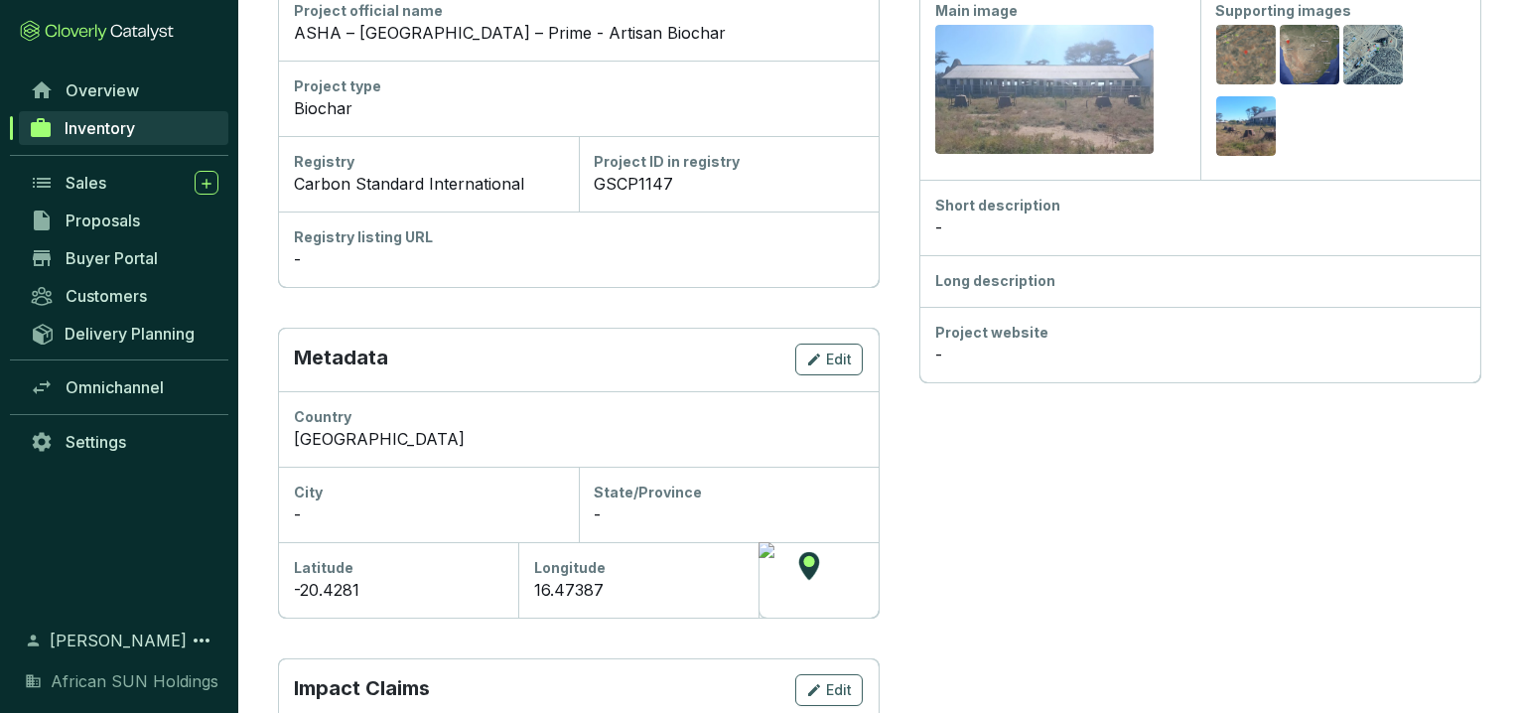
click at [839, 339] on div "Metadata Edit" at bounding box center [578, 360] width 601 height 64
click at [839, 350] on span "Edit" at bounding box center [839, 360] width 26 height 20
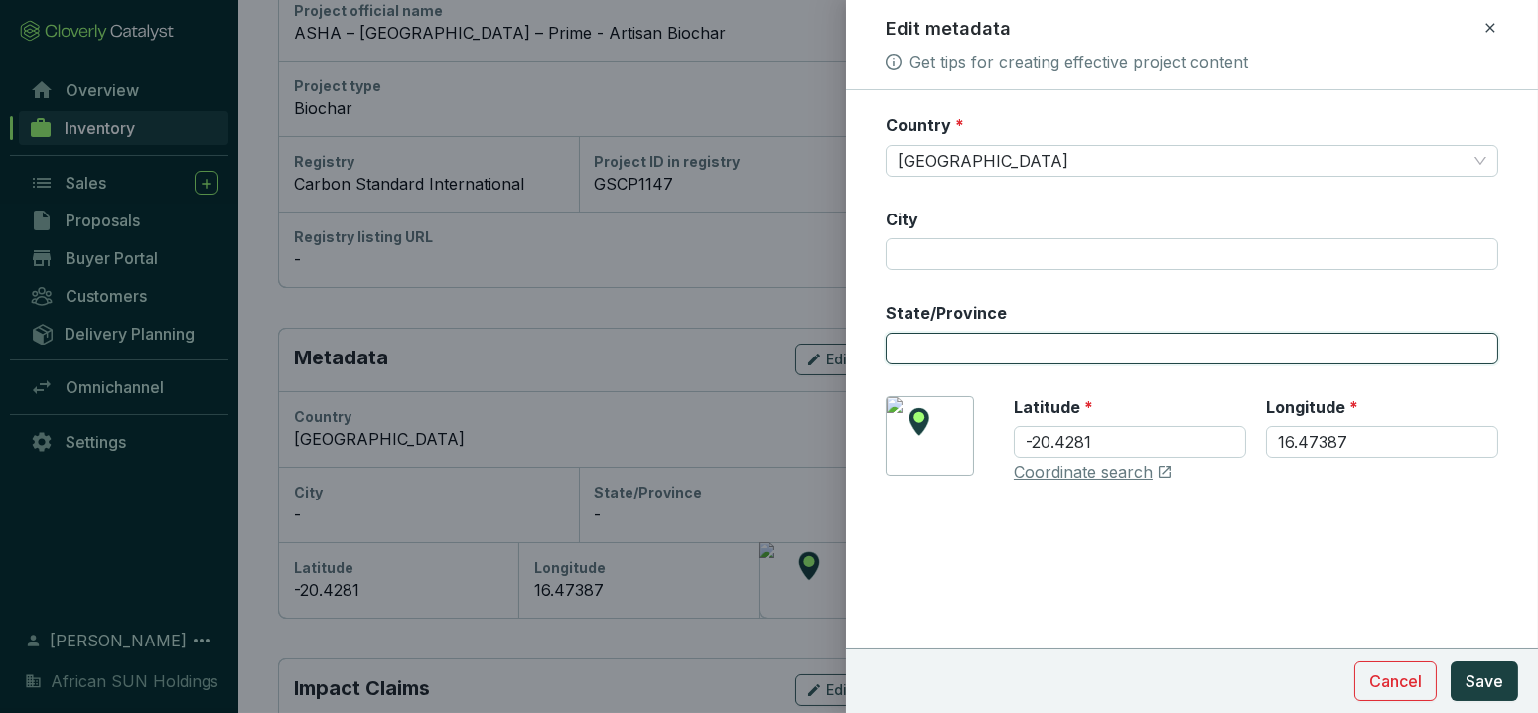
click at [995, 352] on input "State/Province" at bounding box center [1192, 349] width 613 height 32
paste input "Otjozondjupa region"
click at [1007, 343] on input "Otjozondjupa region" at bounding box center [1192, 349] width 613 height 32
type input "Otjozondjupa Region"
click at [1486, 688] on span "Save" at bounding box center [1485, 681] width 38 height 24
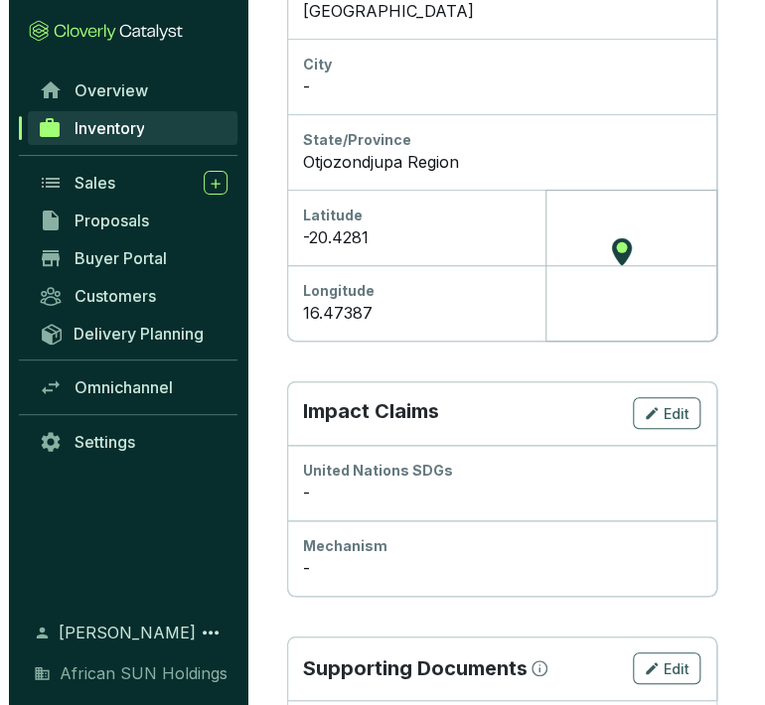
scroll to position [1103, 0]
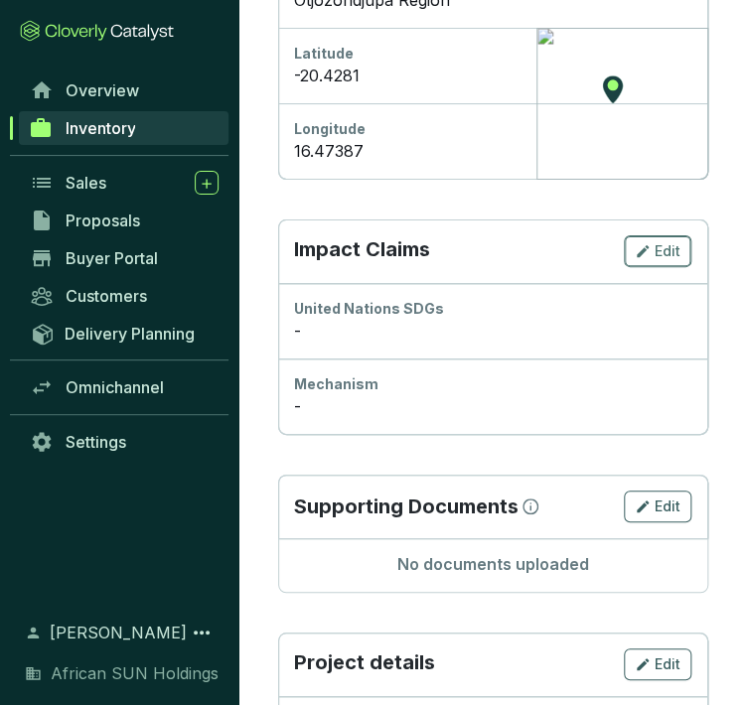
click at [654, 241] on span "Edit" at bounding box center [667, 251] width 26 height 20
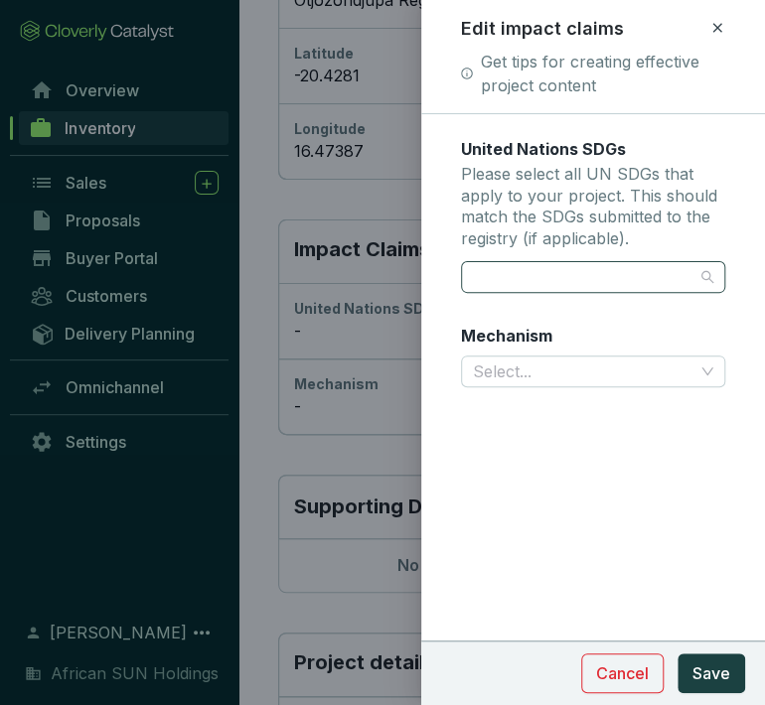
click at [583, 275] on div at bounding box center [582, 277] width 234 height 28
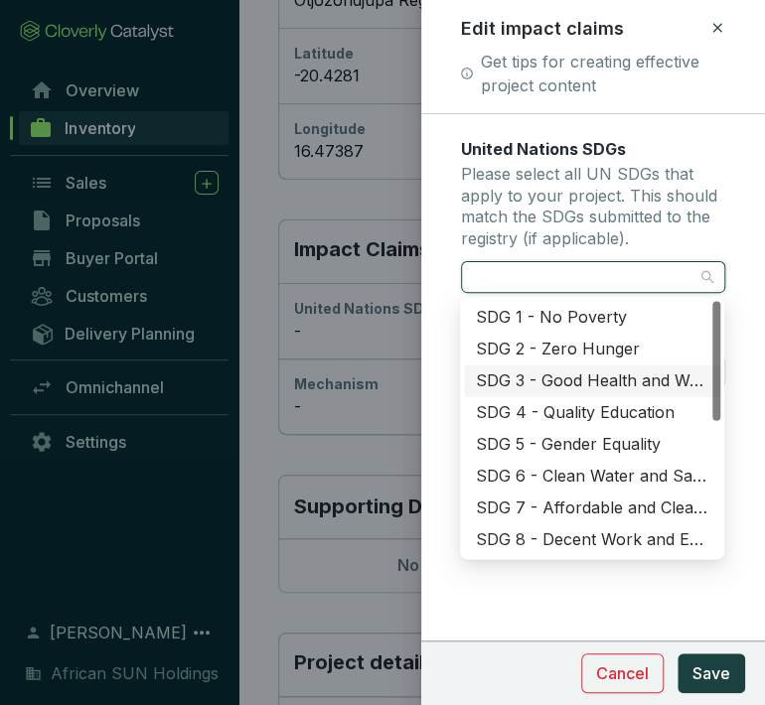
click at [547, 374] on div "SDG 3 - Good Health and Well-Being" at bounding box center [592, 380] width 232 height 22
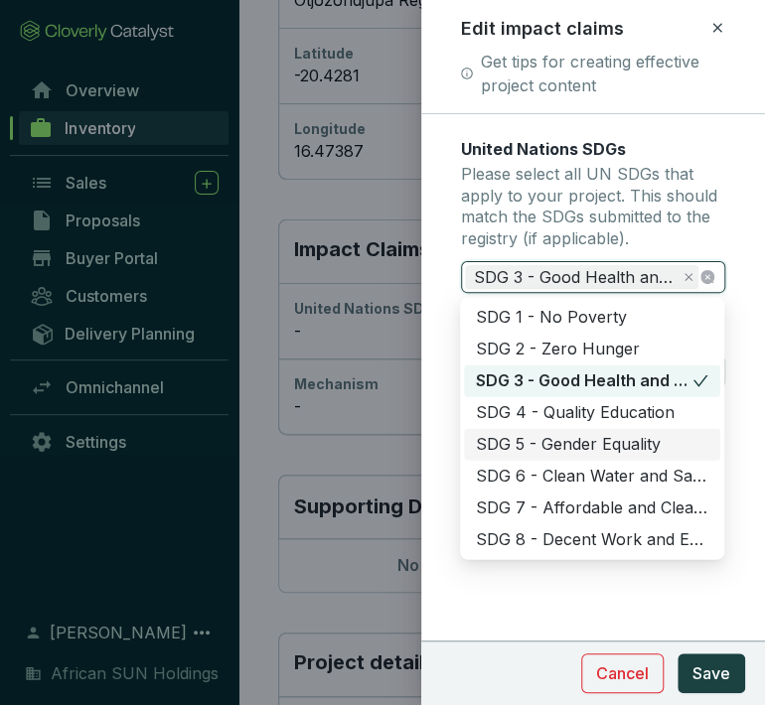
click at [523, 430] on div "SDG 5 - Gender Equality" at bounding box center [592, 444] width 256 height 32
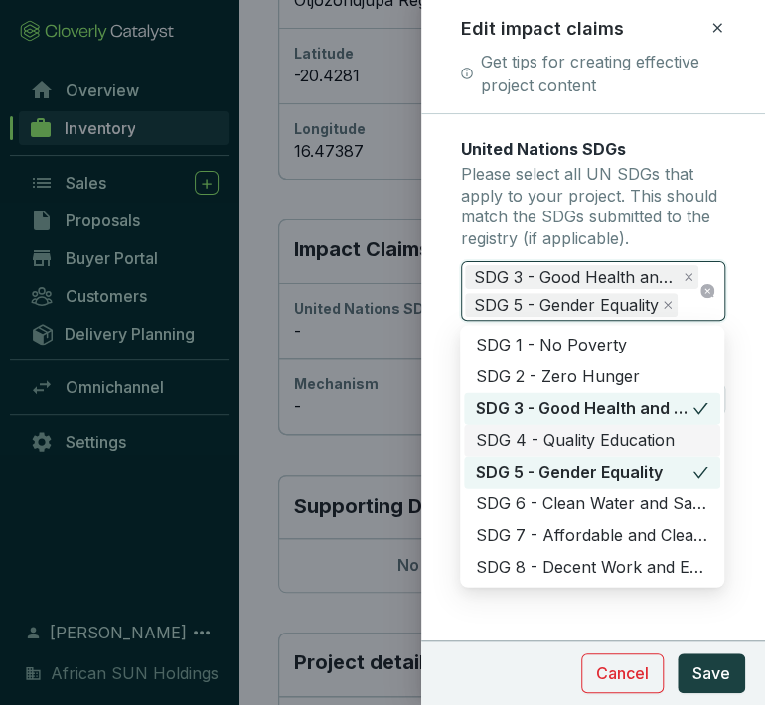
scroll to position [110, 0]
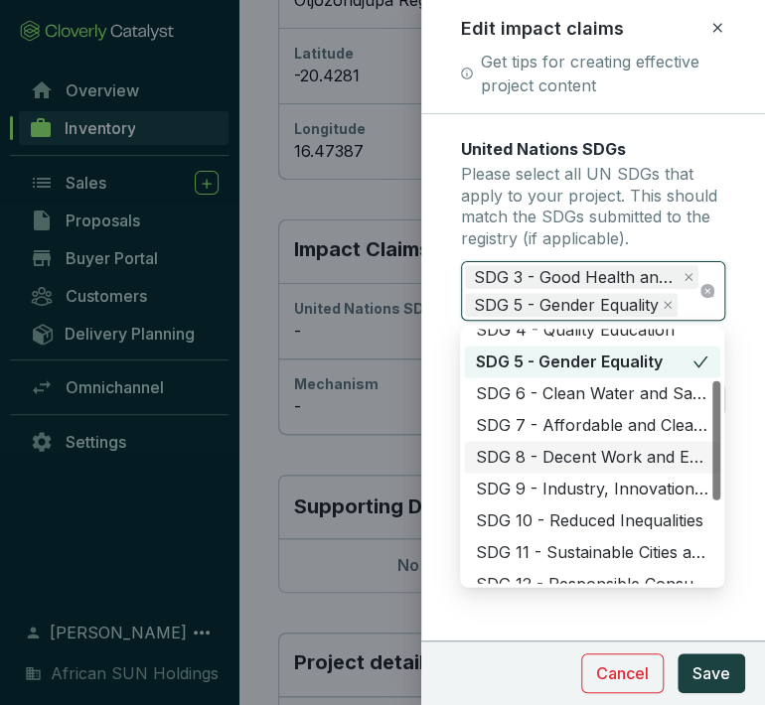
click at [523, 463] on div "SDG 8 - Decent Work and Economic Growth" at bounding box center [592, 457] width 232 height 22
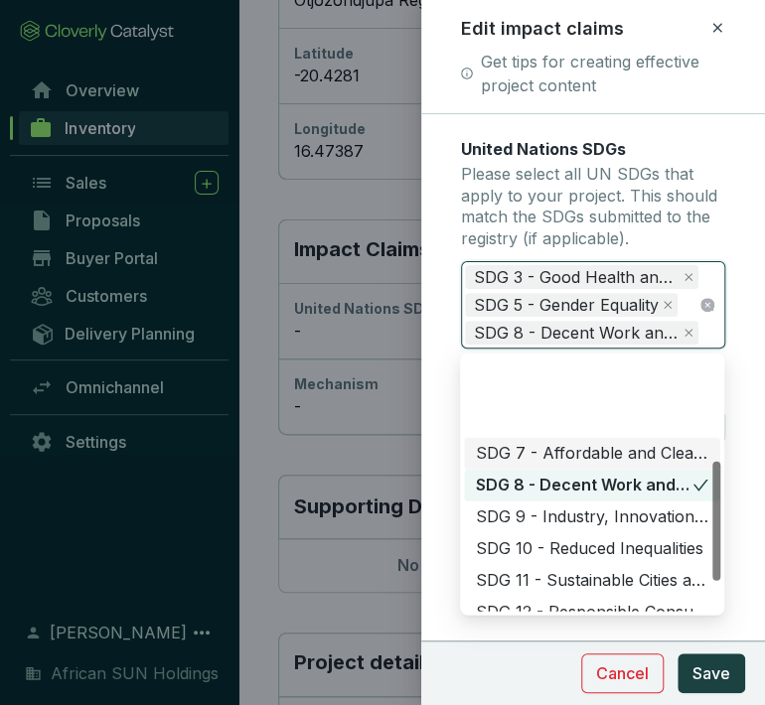
scroll to position [220, 0]
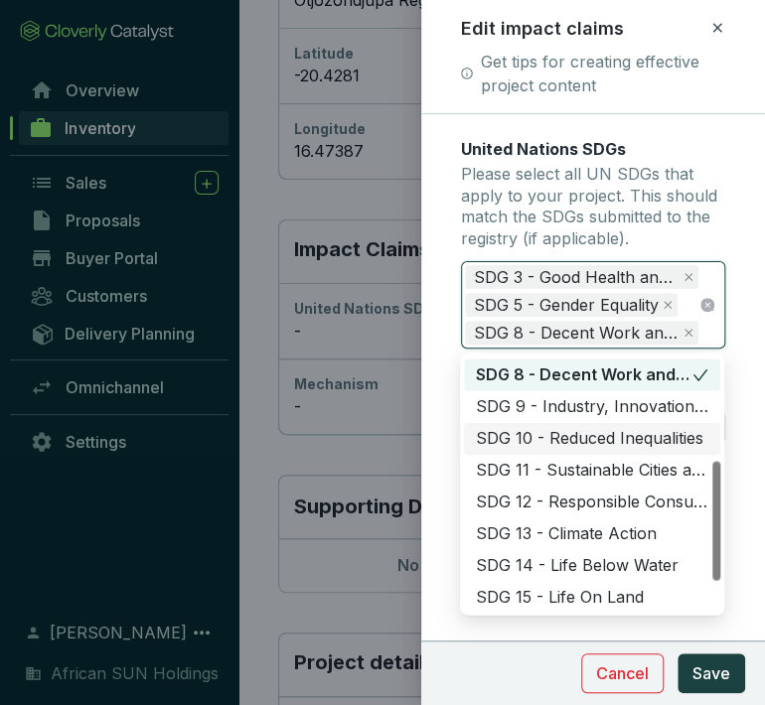
click at [535, 425] on div "SDG 10 - Reduced Inequalities" at bounding box center [592, 438] width 256 height 32
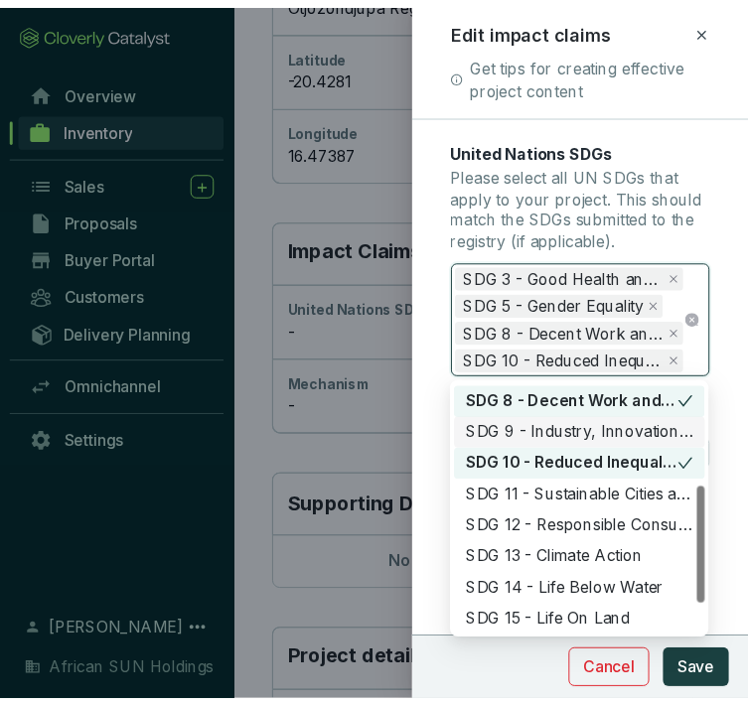
scroll to position [285, 0]
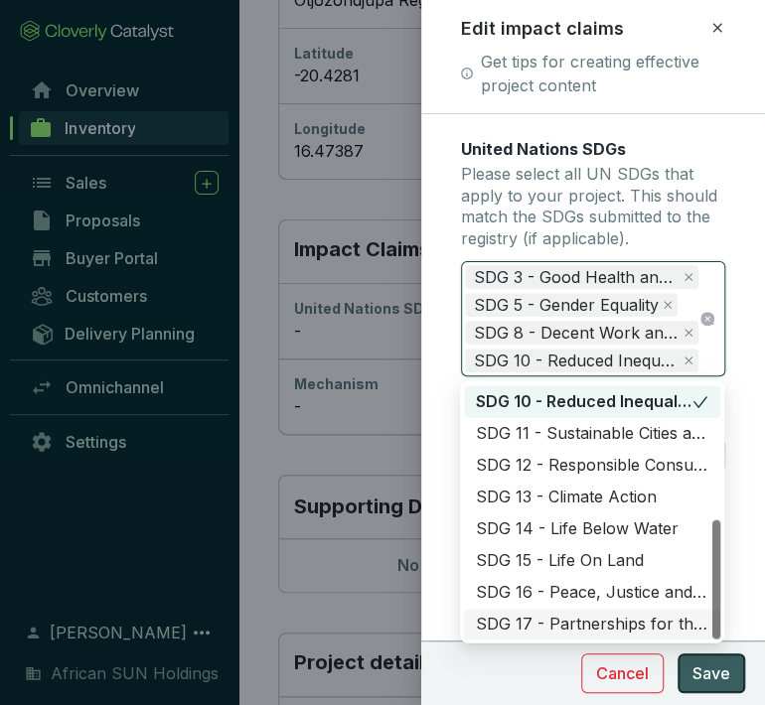
click at [710, 662] on span "Save" at bounding box center [711, 673] width 38 height 24
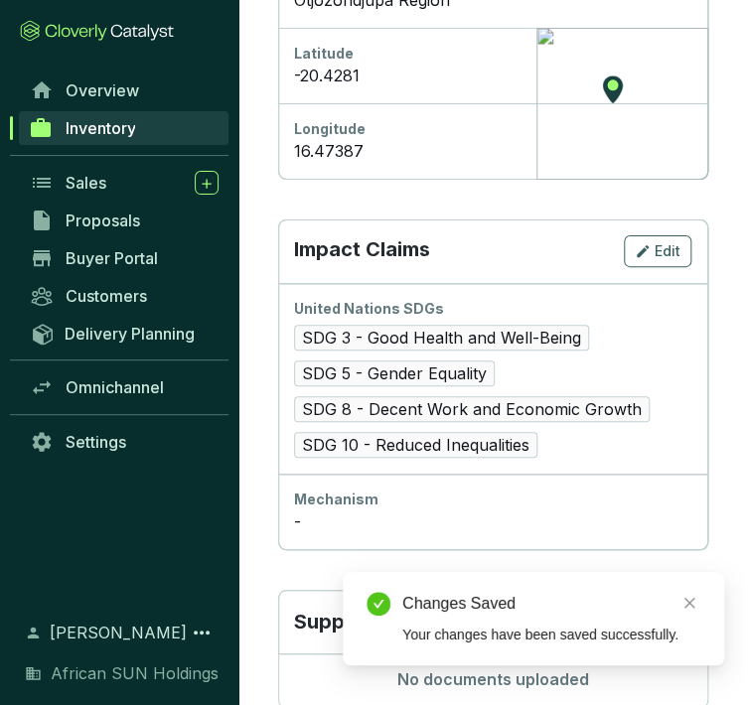
click at [480, 490] on div "Mechanism" at bounding box center [492, 500] width 397 height 20
click at [669, 235] on button "Edit" at bounding box center [658, 251] width 68 height 32
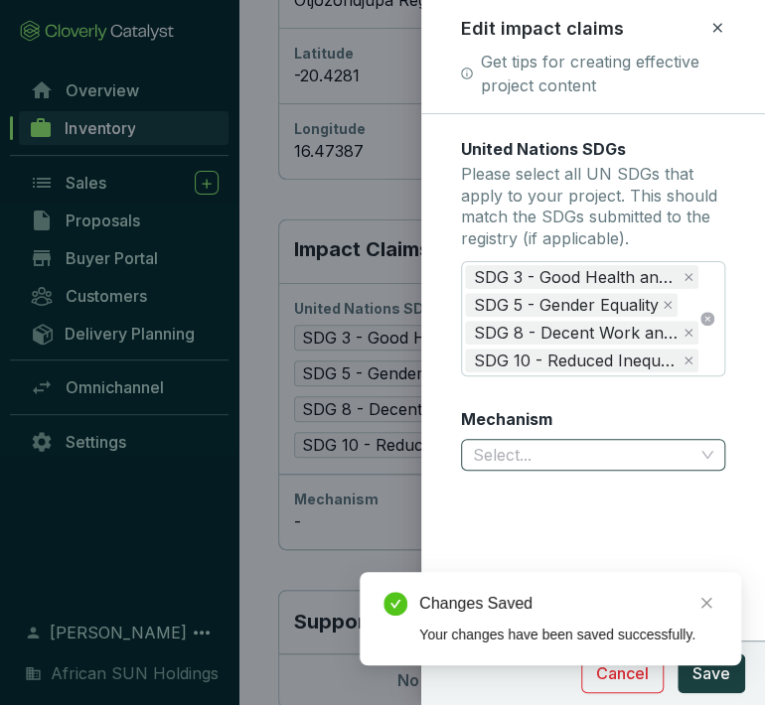
click at [639, 453] on input "Mechanism" at bounding box center [583, 455] width 221 height 30
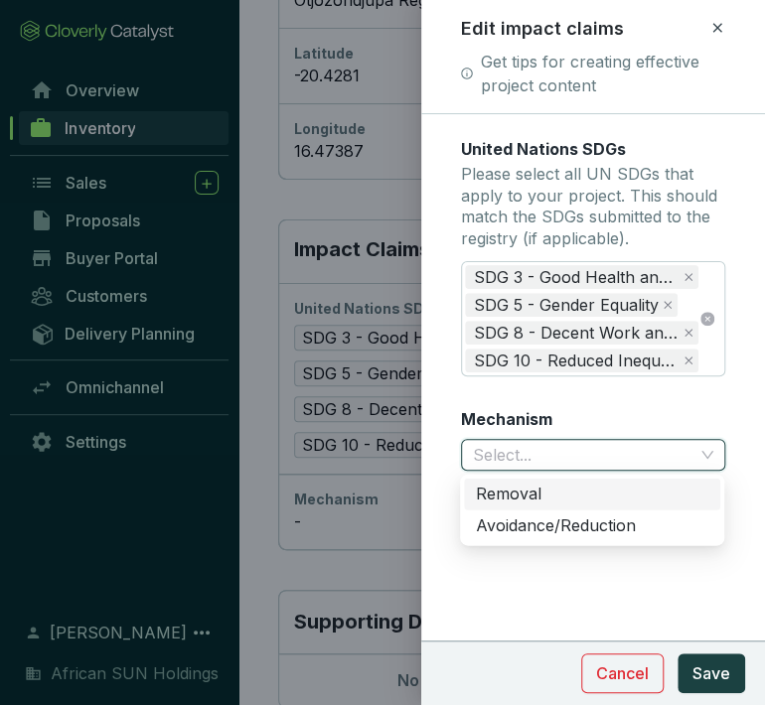
click at [523, 490] on div "Removal" at bounding box center [592, 494] width 232 height 22
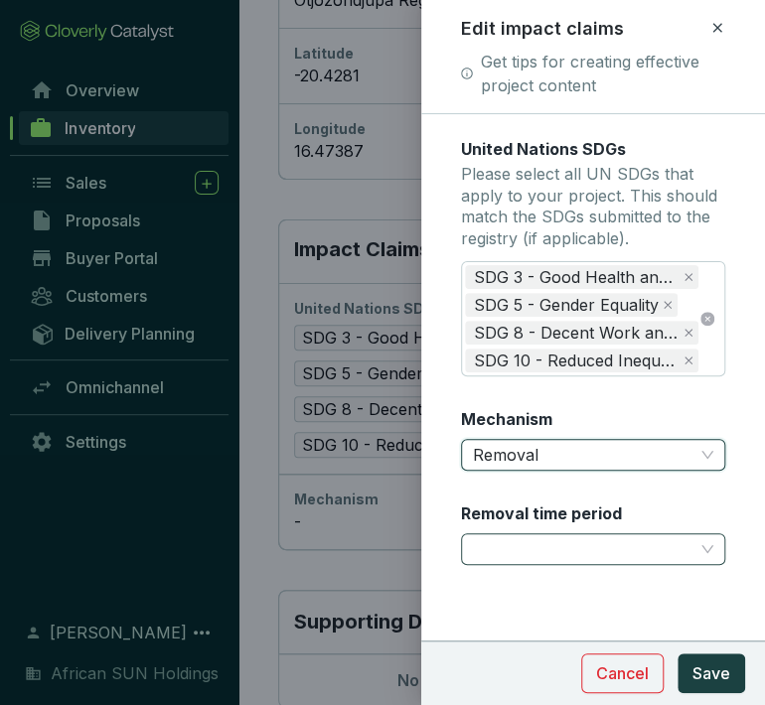
click at [692, 564] on span at bounding box center [593, 549] width 241 height 30
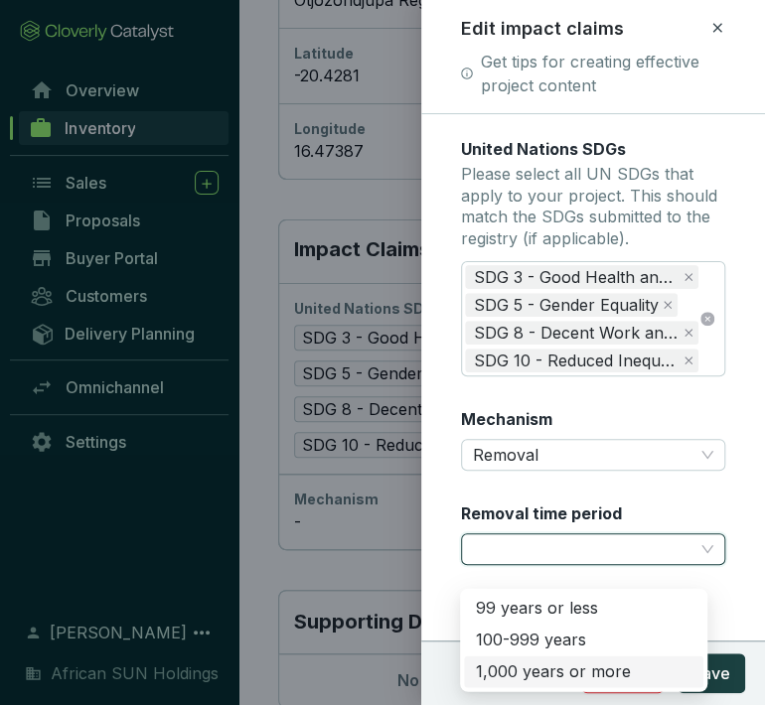
click at [467, 672] on div "1,000 years or more" at bounding box center [583, 671] width 239 height 32
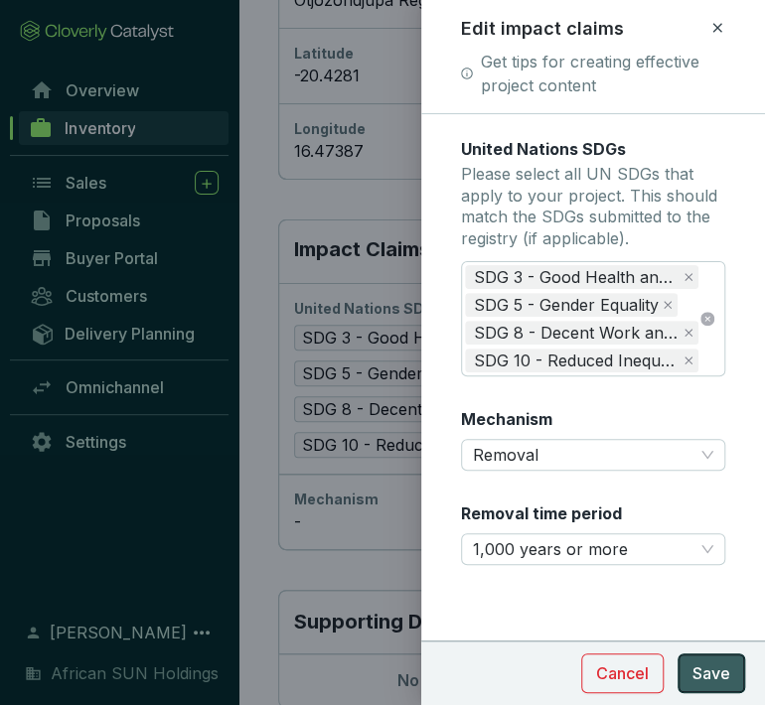
click at [734, 668] on button "Save" at bounding box center [711, 673] width 68 height 40
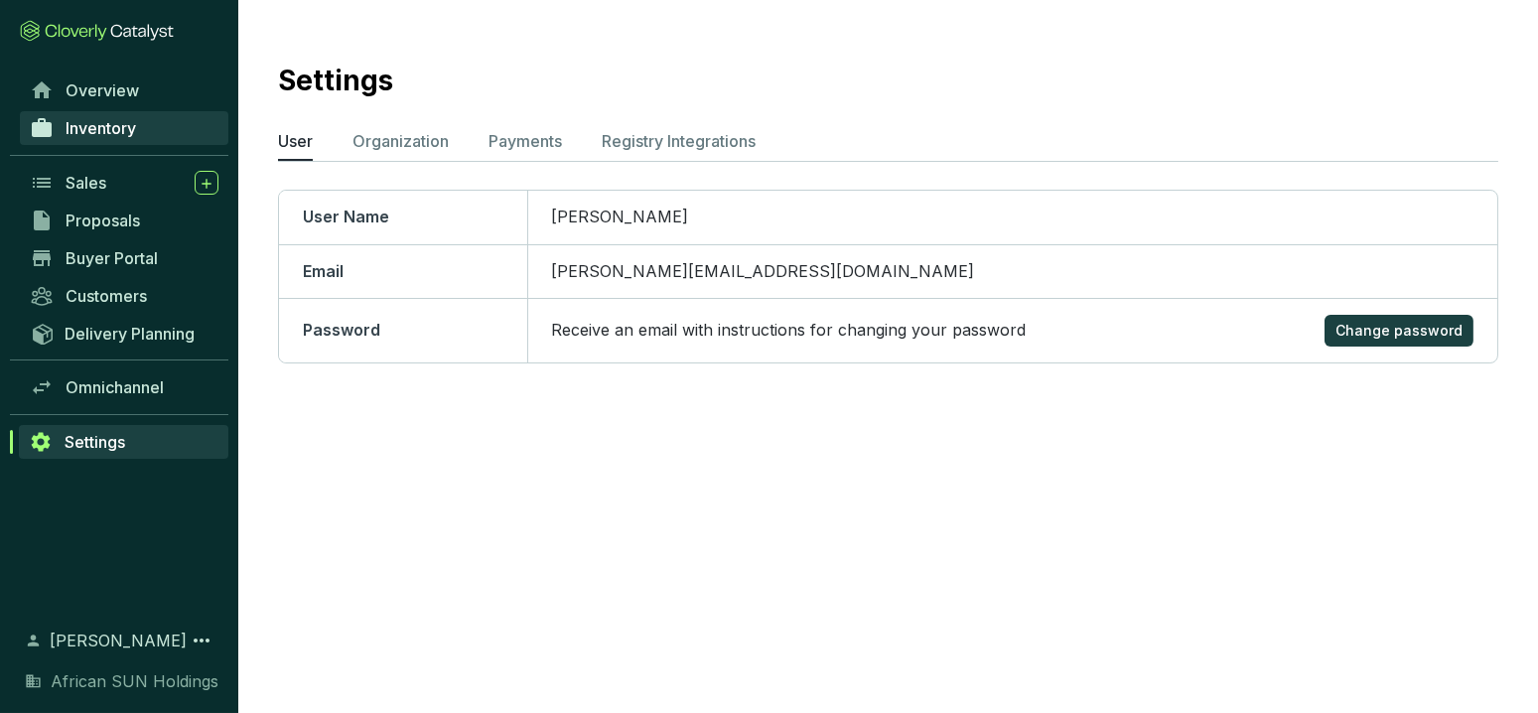
click at [120, 120] on span "Inventory" at bounding box center [101, 128] width 70 height 20
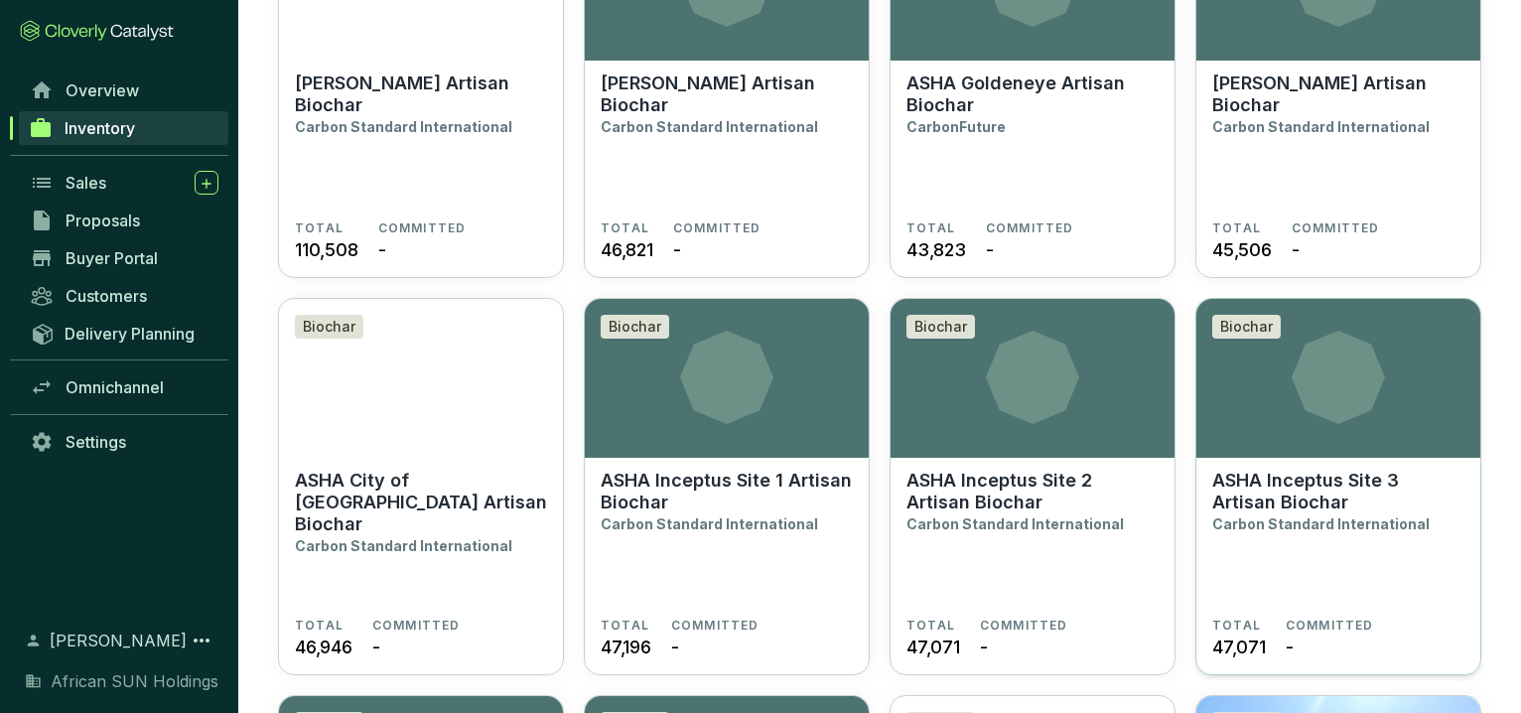
scroll to position [1434, 0]
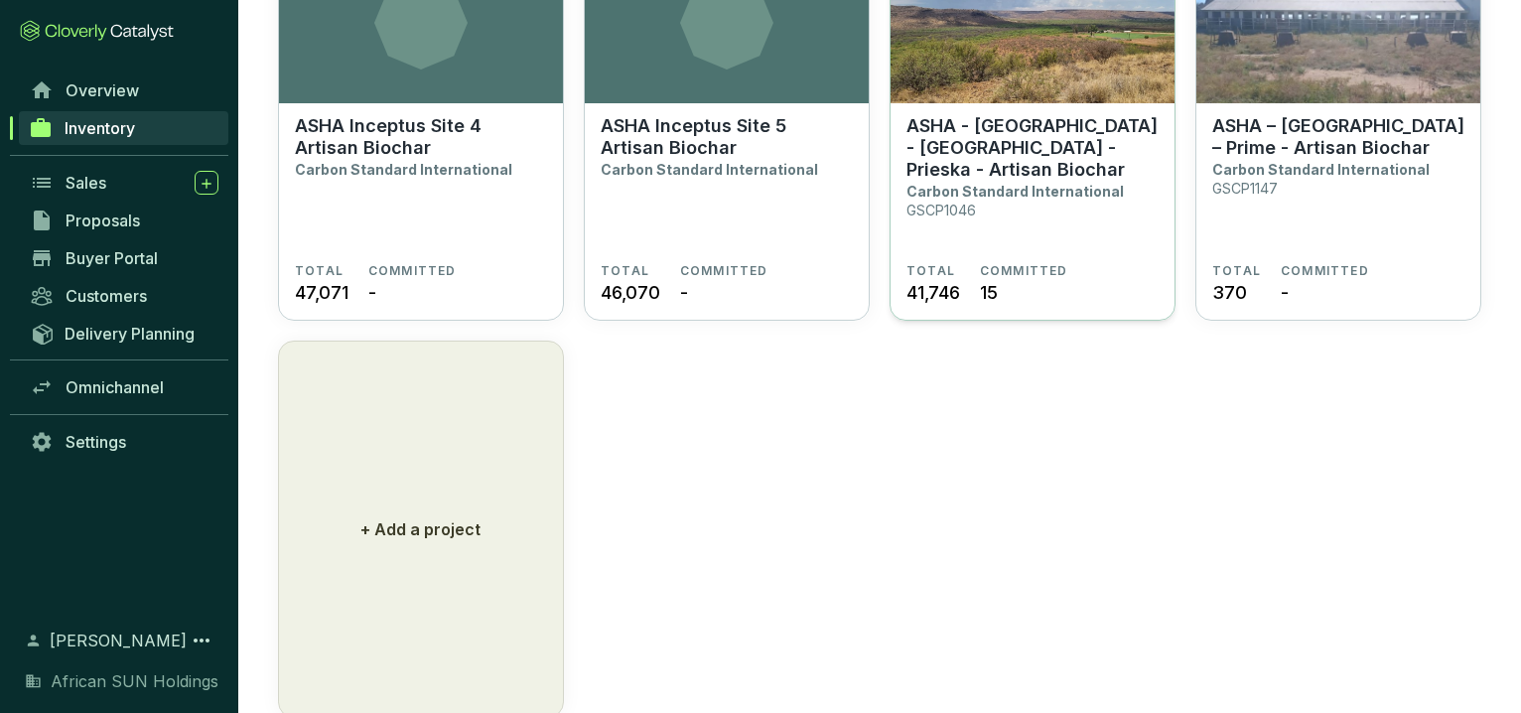
click at [997, 156] on p "ASHA - South Africa - Northern Cape - Prieska - Artisan Biochar" at bounding box center [1033, 148] width 252 height 66
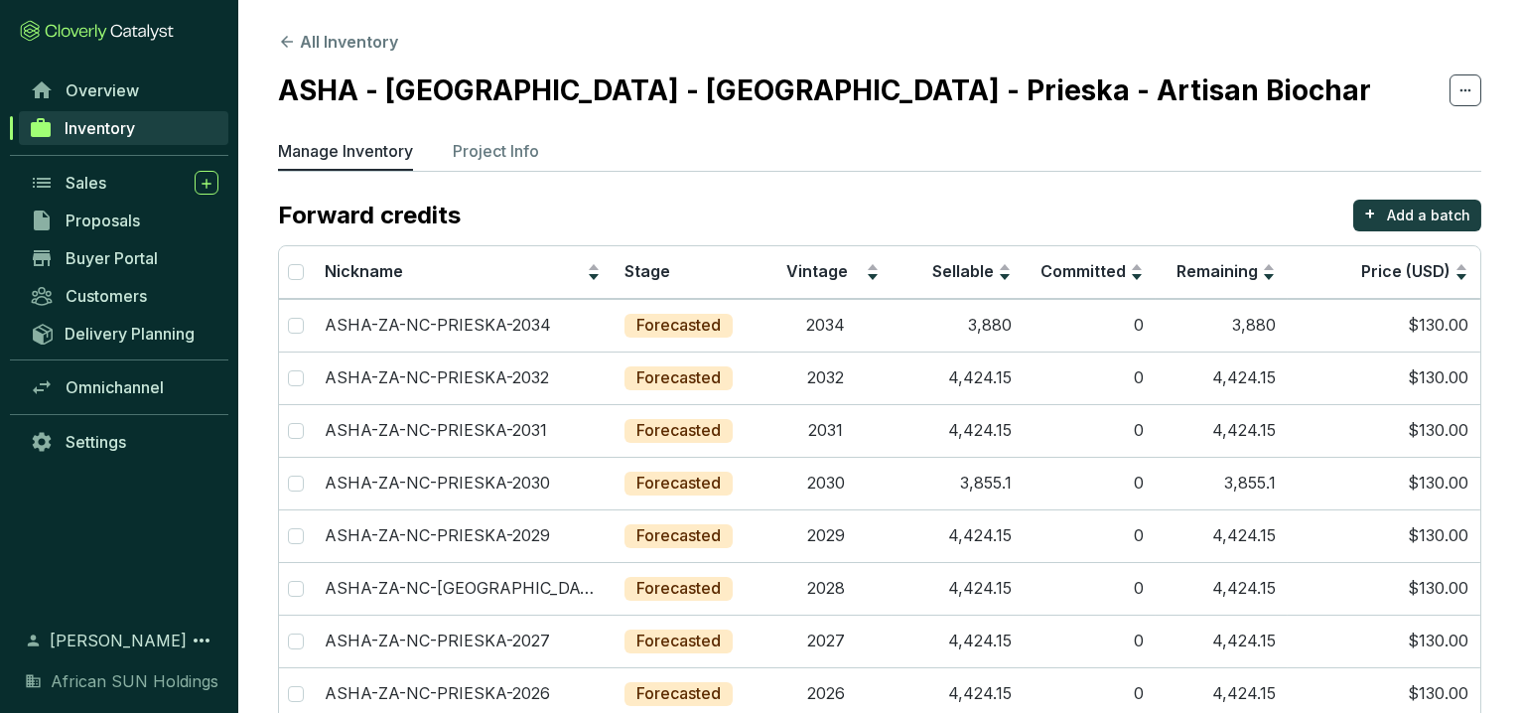
click at [515, 133] on section "All Inventory ASHA - [GEOGRAPHIC_DATA] - [GEOGRAPHIC_DATA] - Prieska - Artisan …" at bounding box center [879, 655] width 1283 height 1310
click at [511, 168] on li "Project Info" at bounding box center [496, 155] width 86 height 32
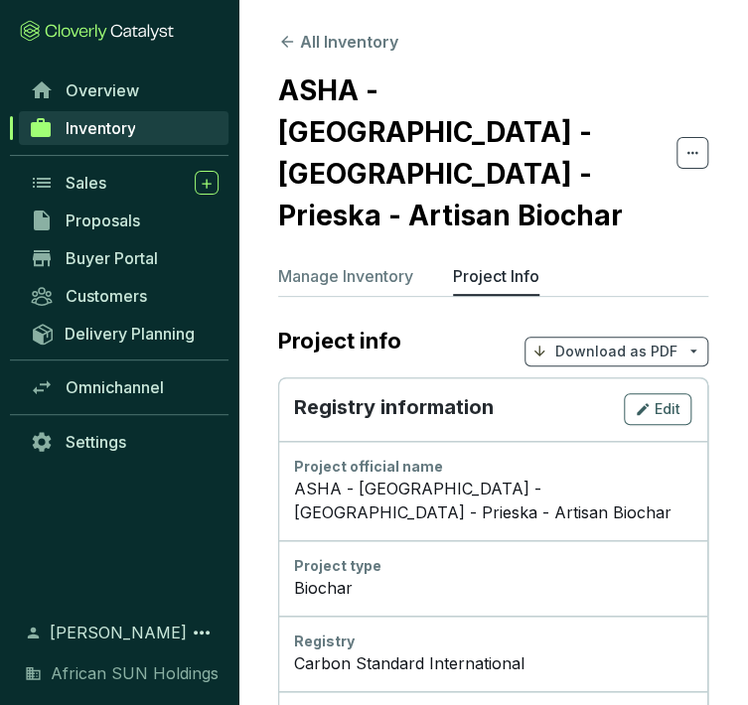
click at [318, 37] on button "All Inventory" at bounding box center [338, 42] width 120 height 24
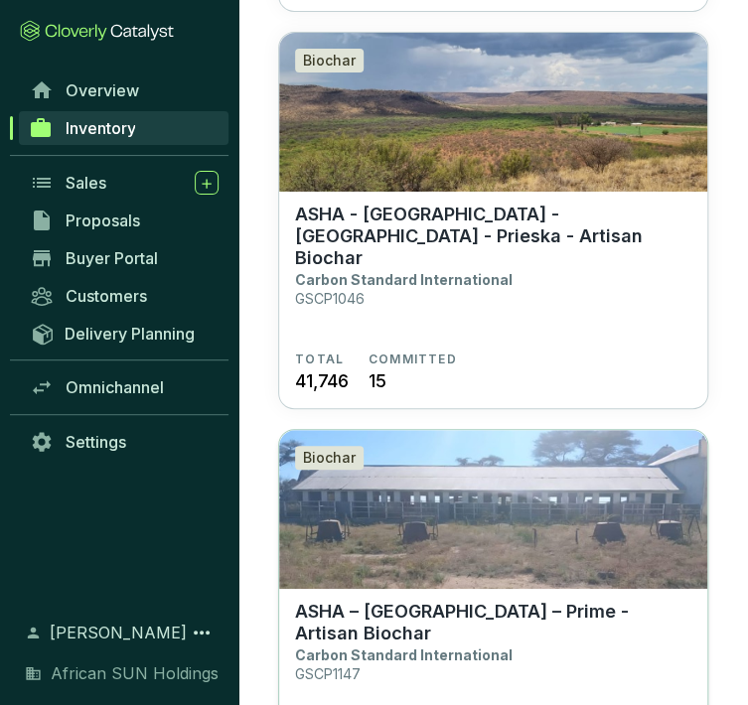
scroll to position [5602, 0]
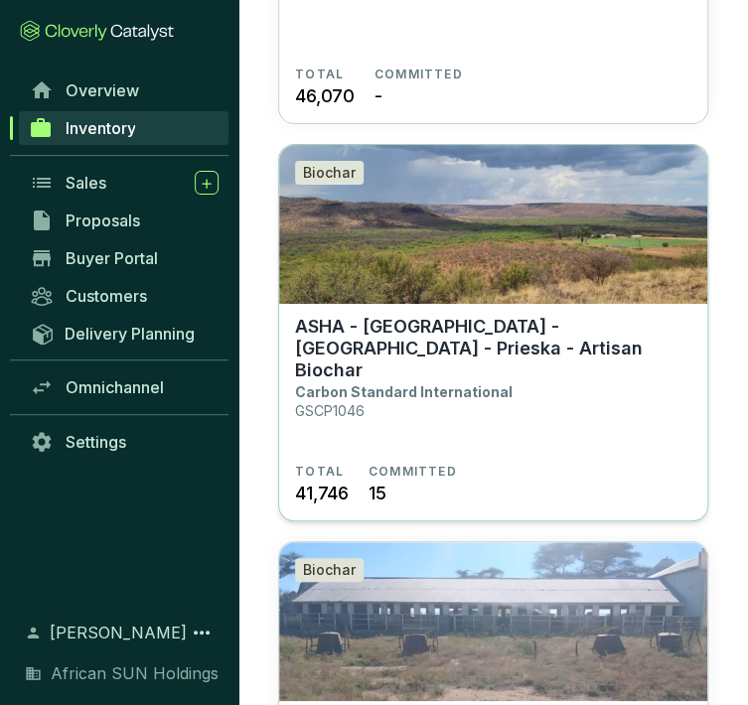
click at [395, 349] on p "ASHA - [GEOGRAPHIC_DATA] - [GEOGRAPHIC_DATA] - Prieska - Artisan Biochar" at bounding box center [493, 349] width 396 height 66
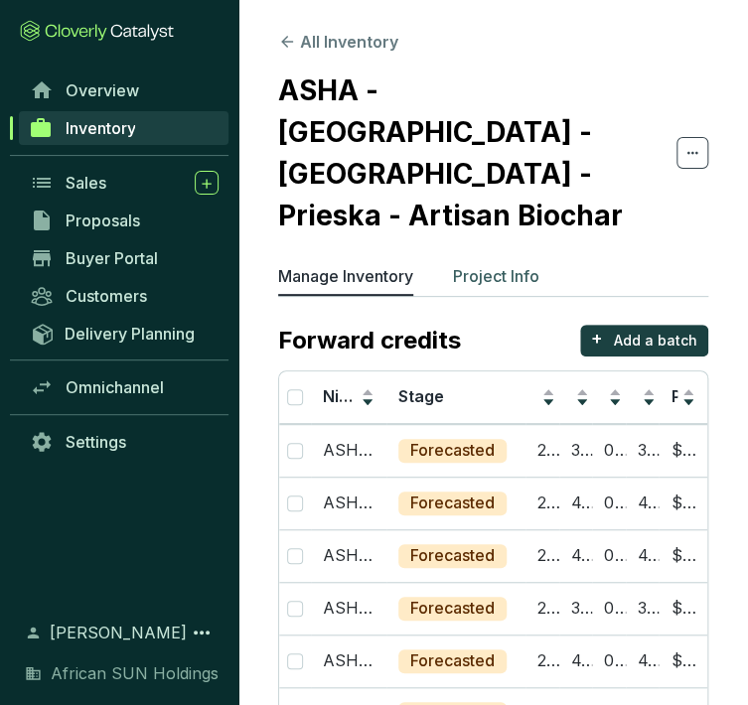
click at [504, 264] on p "Project Info" at bounding box center [496, 276] width 86 height 24
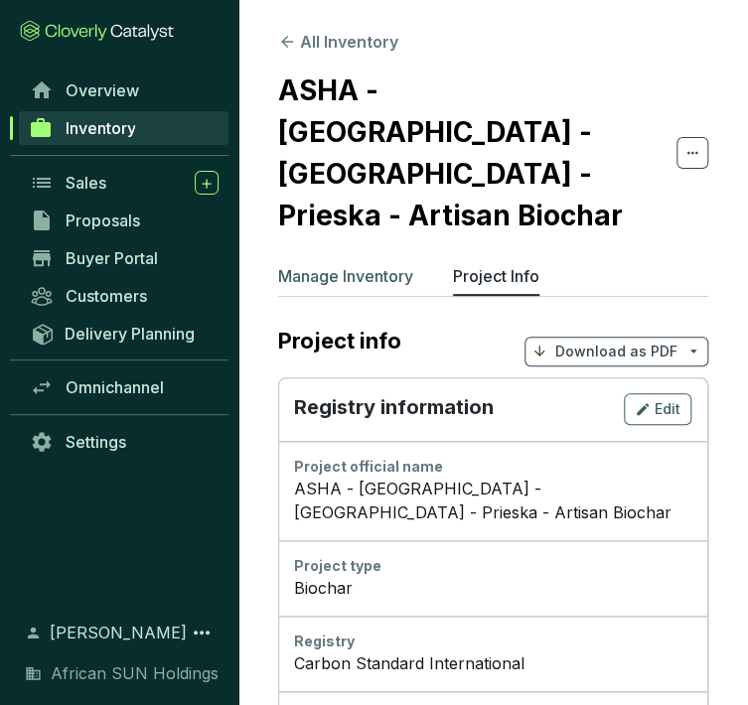
click at [366, 264] on p "Manage Inventory" at bounding box center [345, 276] width 135 height 24
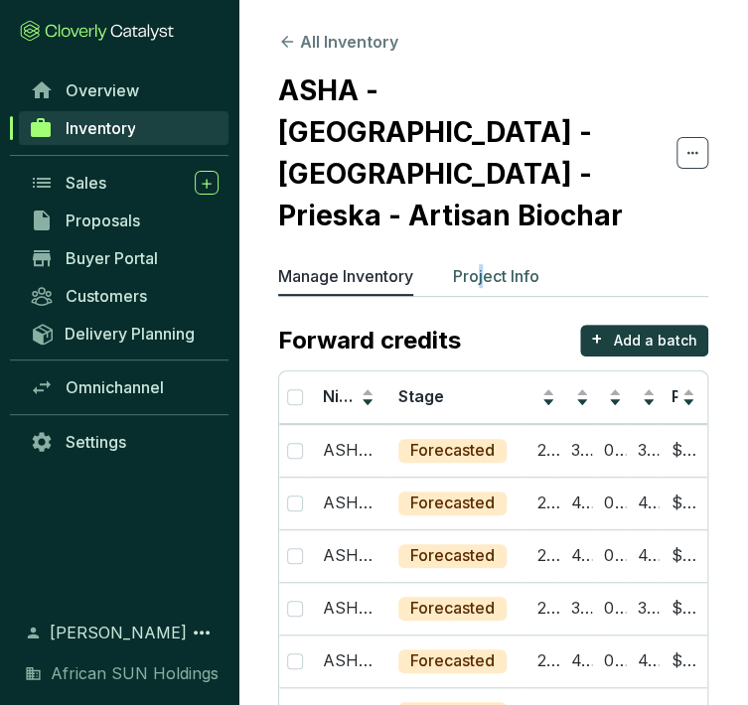
click at [484, 264] on p "Project Info" at bounding box center [496, 276] width 86 height 24
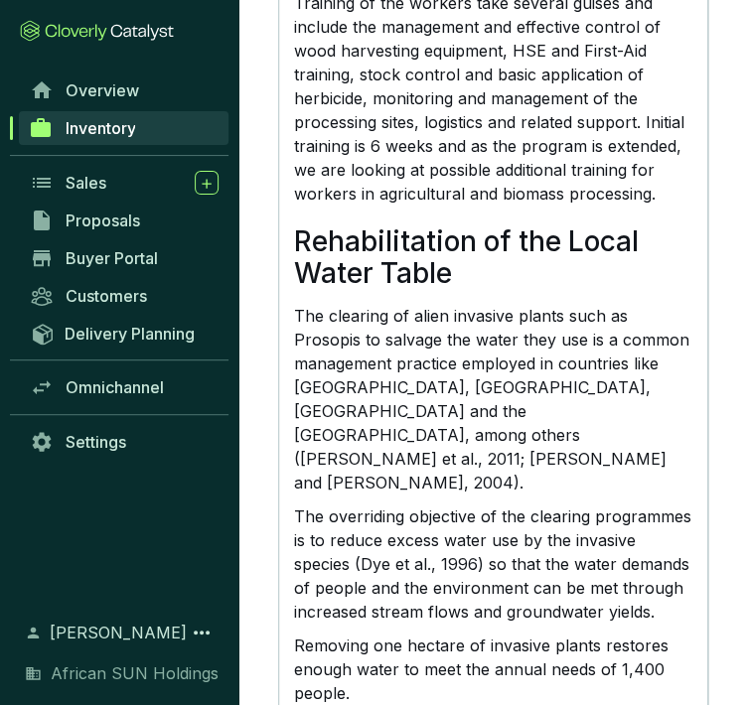
scroll to position [10060, 0]
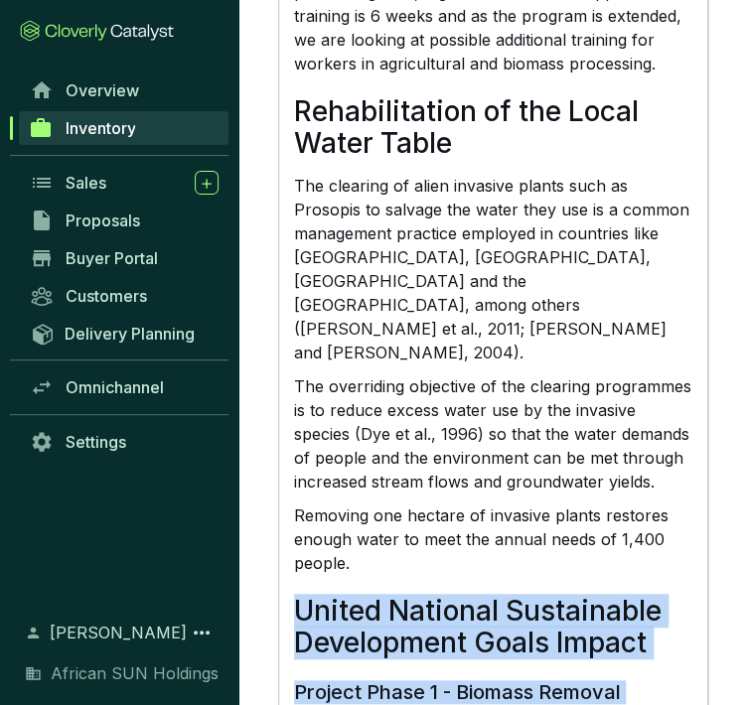
drag, startPoint x: 307, startPoint y: 348, endPoint x: 497, endPoint y: 634, distance: 344.5
